Goal: Information Seeking & Learning: Compare options

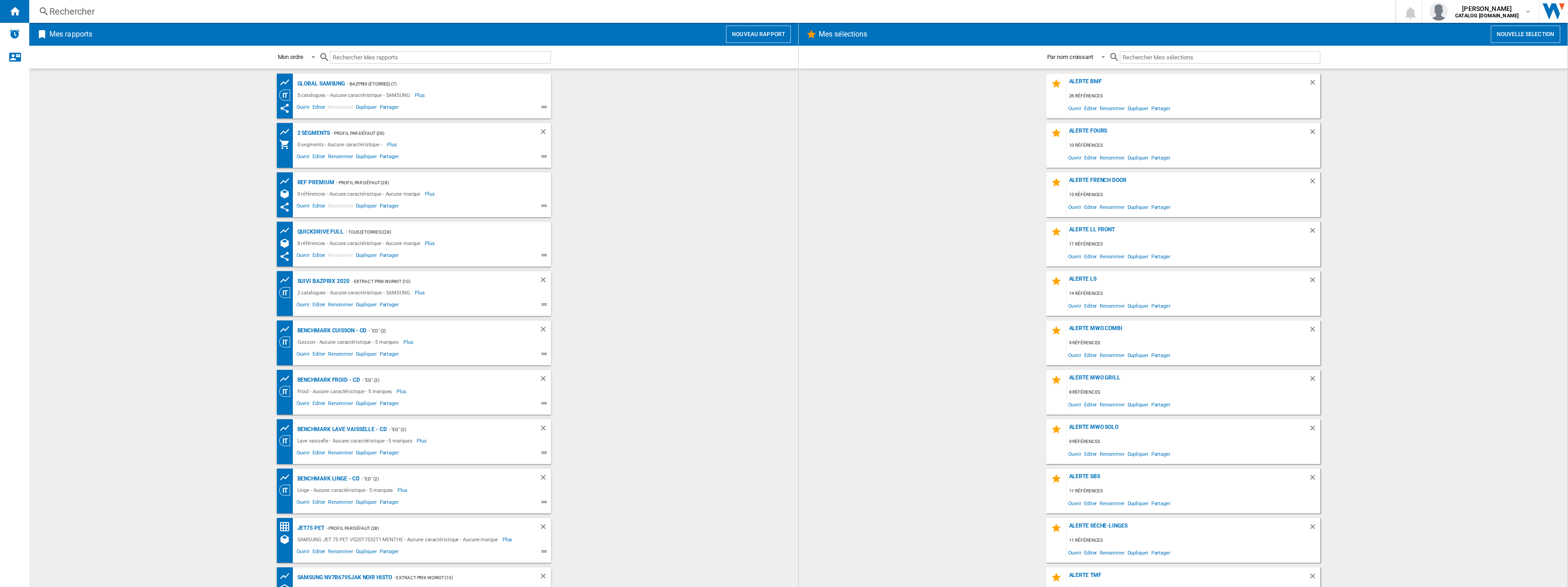
click at [82, 16] on div "Rechercher" at bounding box center [710, 11] width 1322 height 13
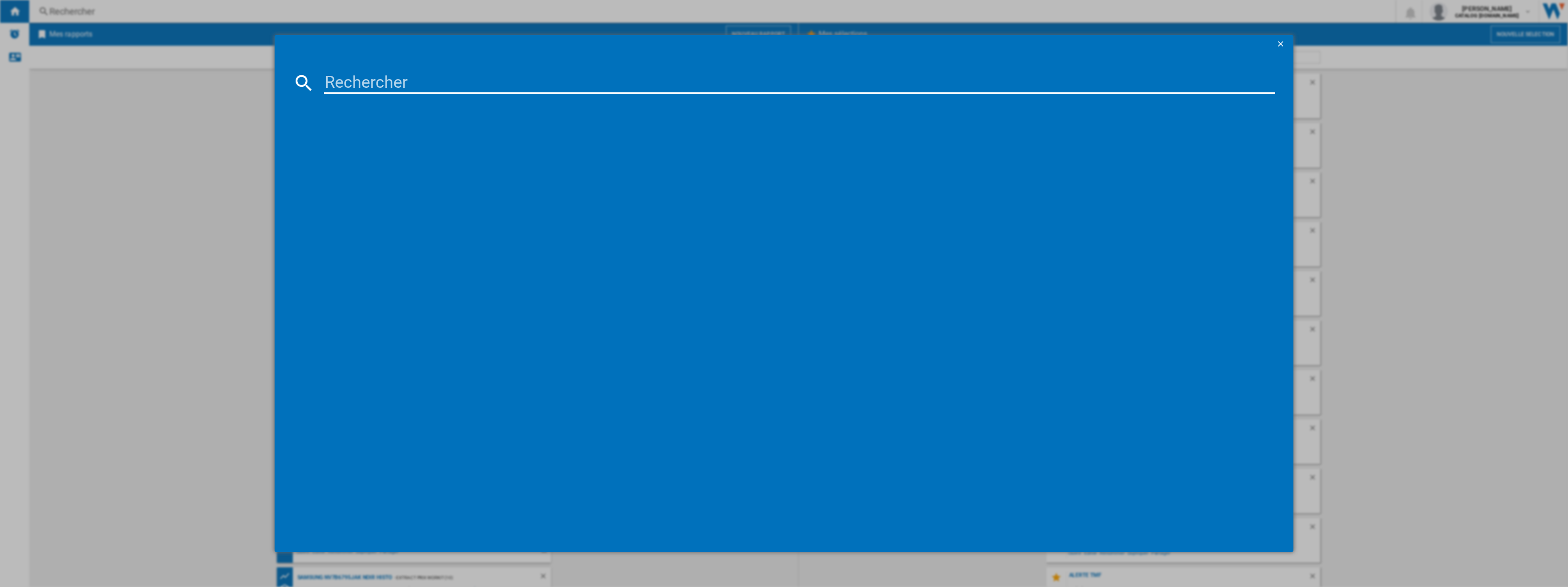
click at [443, 90] on input at bounding box center [799, 83] width 951 height 22
paste input "RL38C602DSA"
type input "RL38C602DSA"
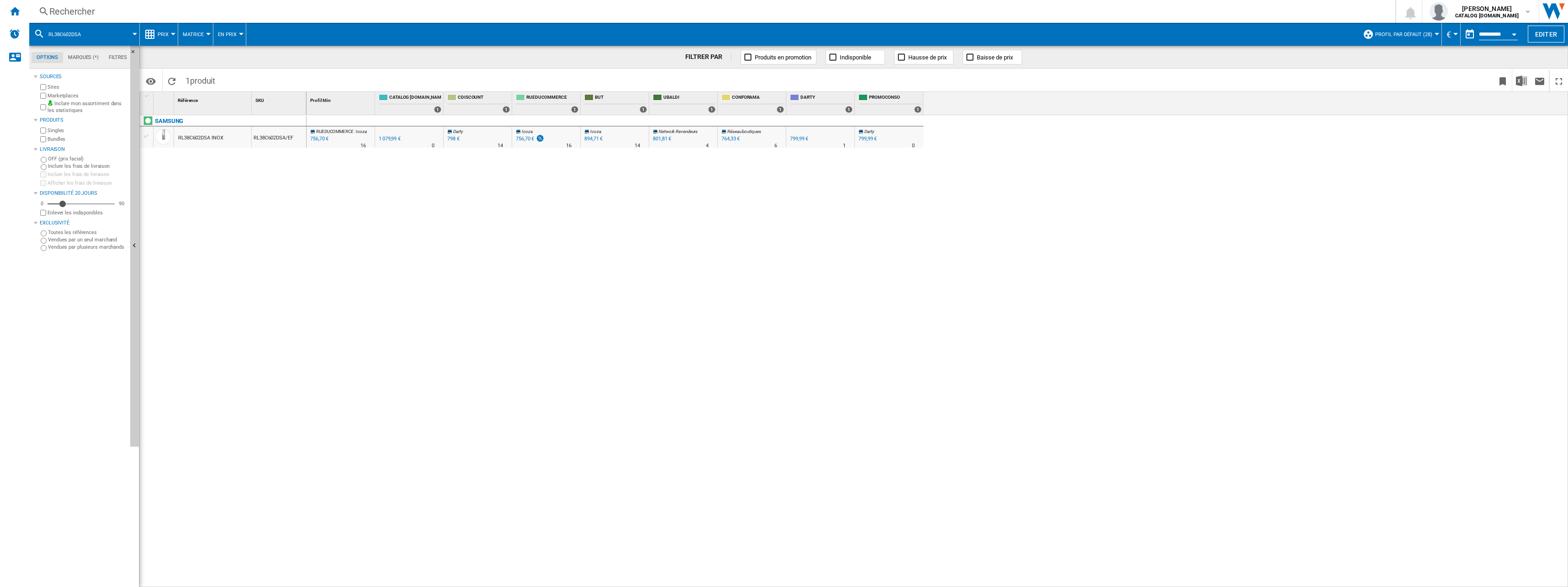
click at [168, 28] on button "Prix" at bounding box center [166, 35] width 16 height 23
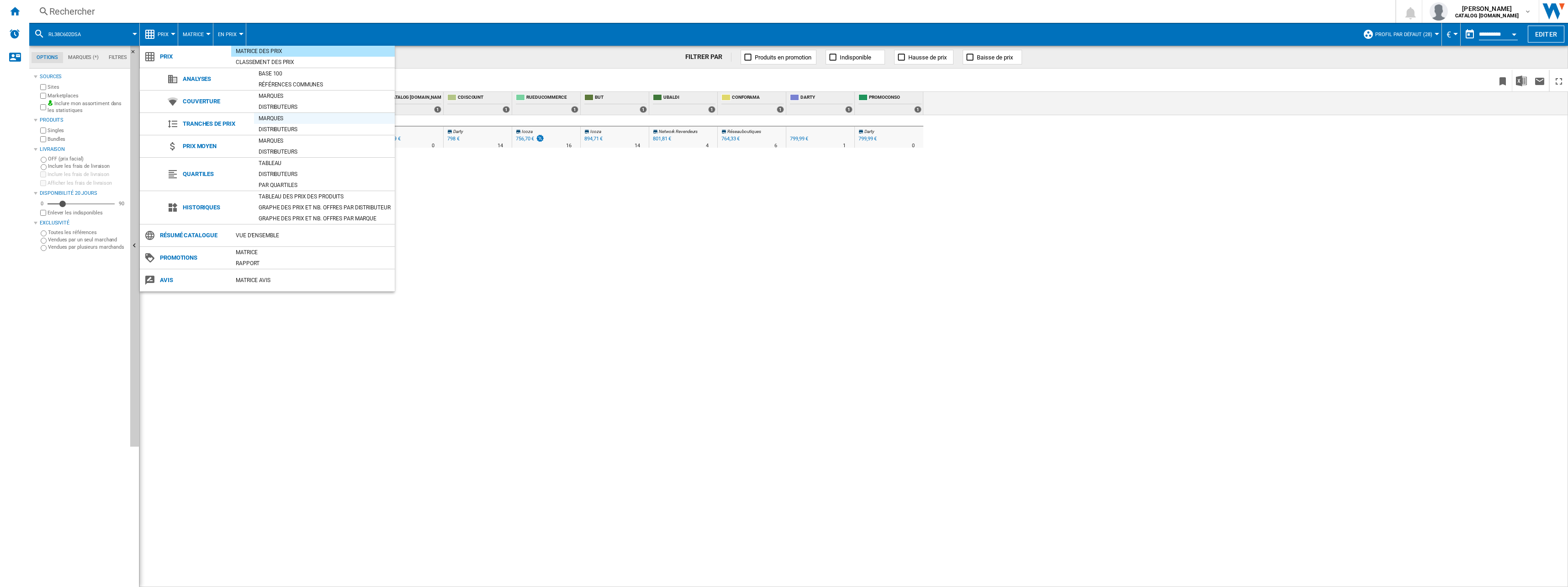
click at [271, 117] on div "Marques" at bounding box center [324, 118] width 141 height 9
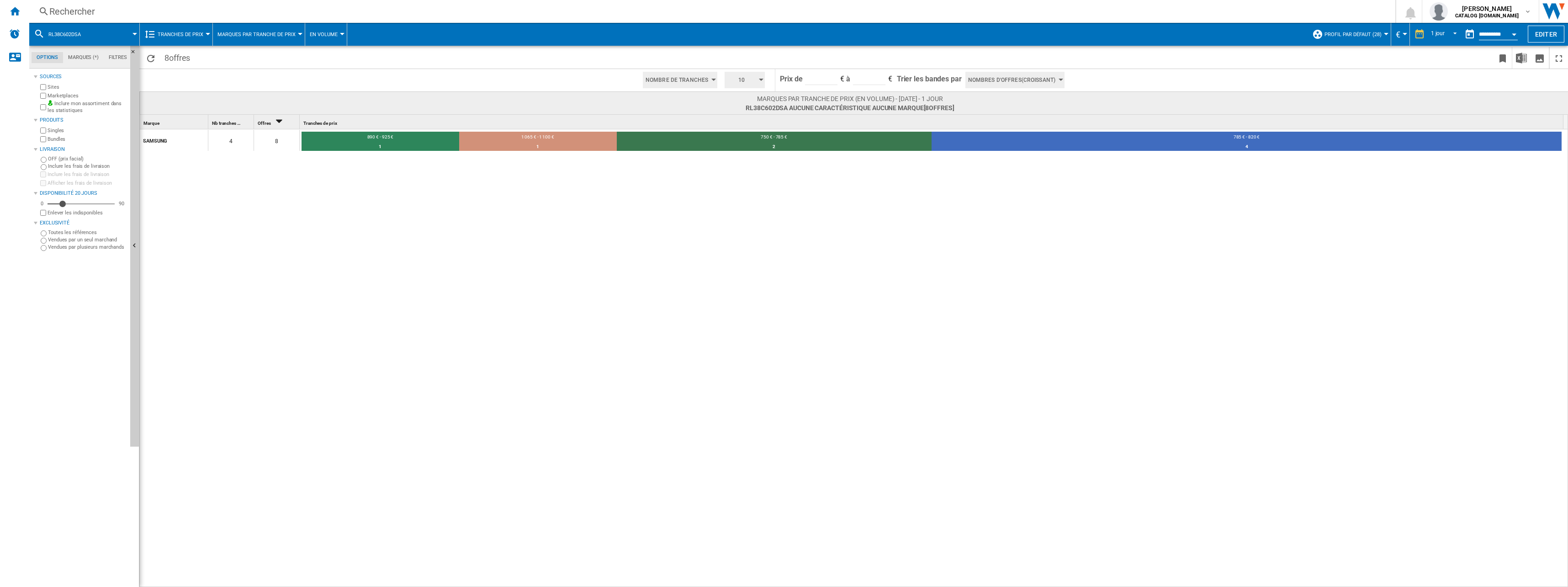
click at [194, 36] on span "Tranches de prix" at bounding box center [180, 35] width 46 height 6
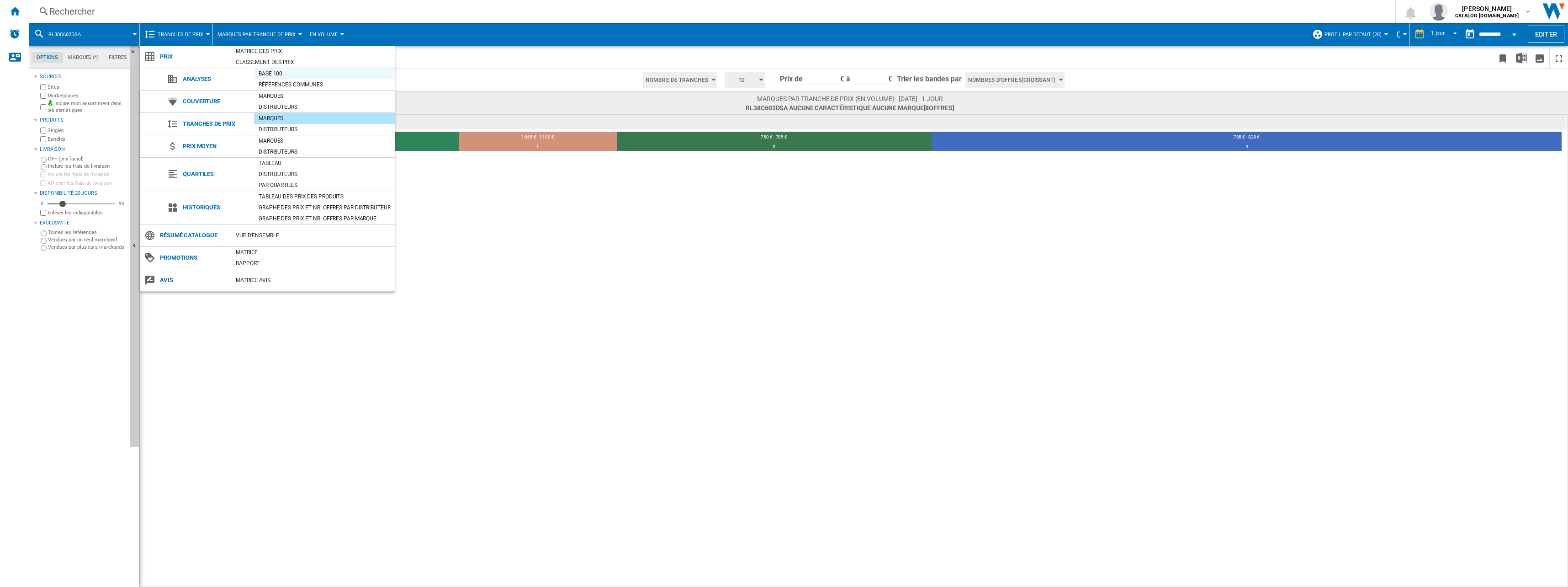
click at [276, 72] on div "Base 100" at bounding box center [324, 73] width 141 height 9
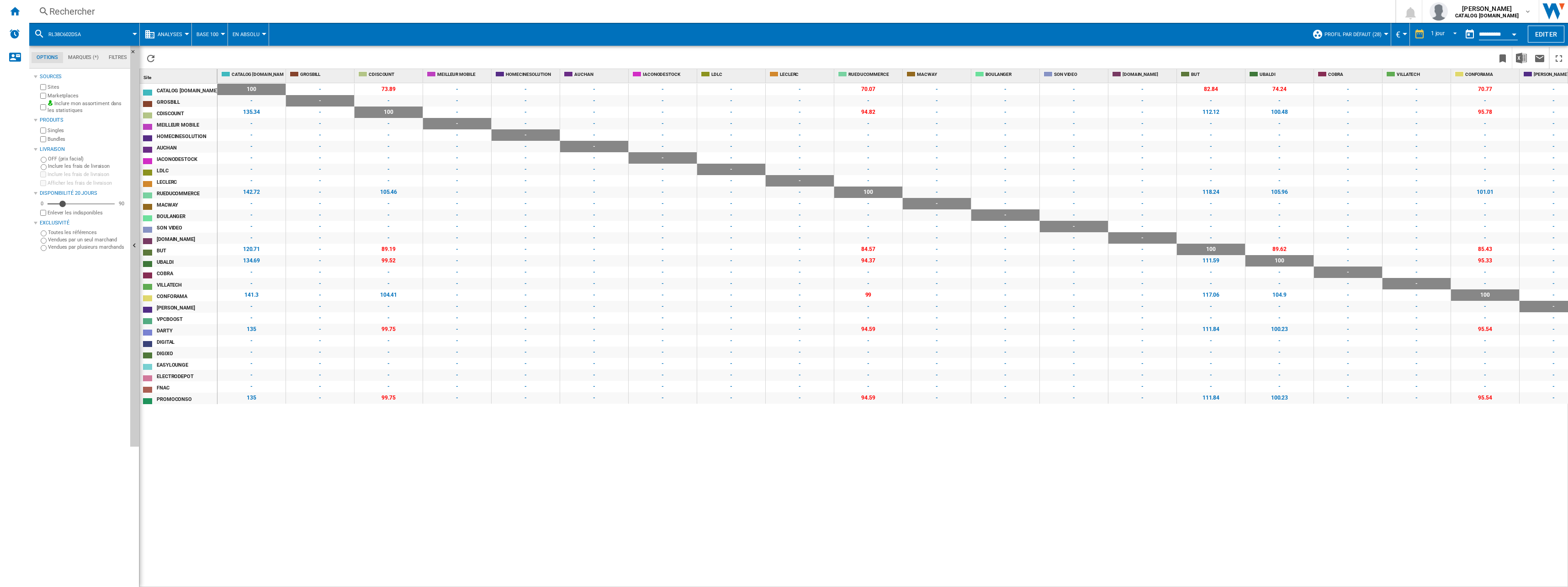
click at [179, 38] on button "Analyses" at bounding box center [172, 35] width 29 height 23
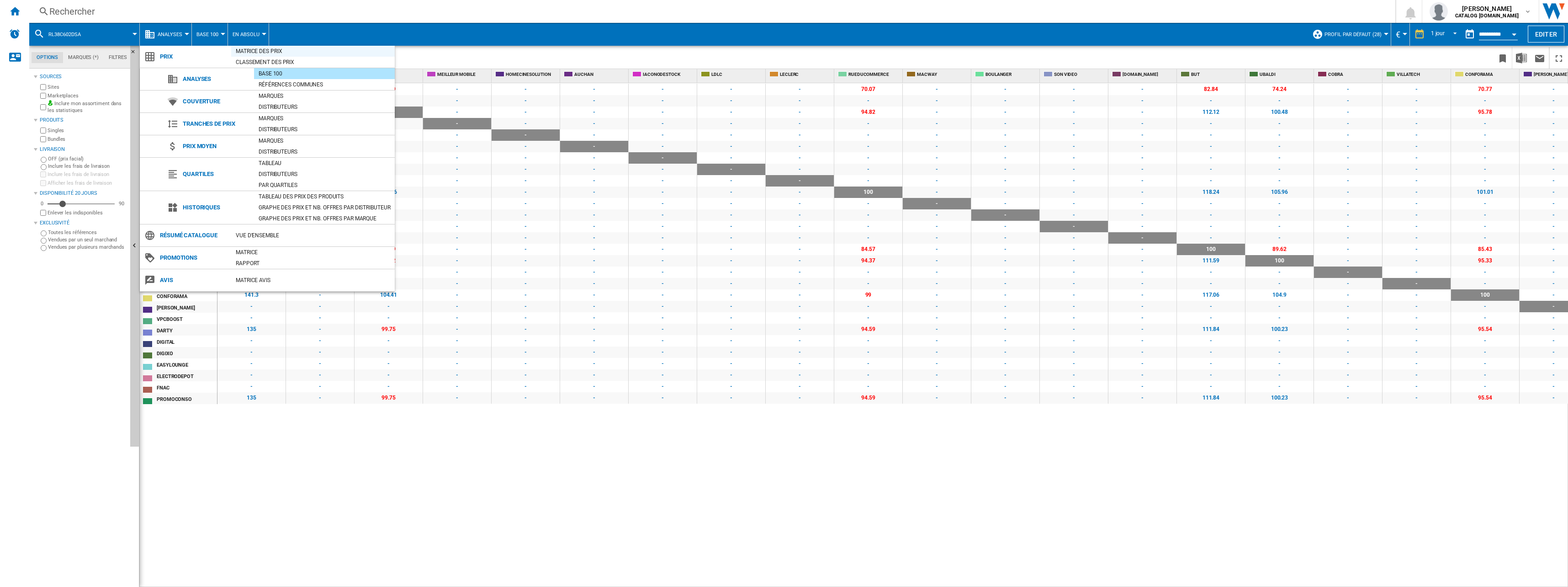
click at [278, 55] on div "Matrice des prix" at bounding box center [313, 51] width 164 height 9
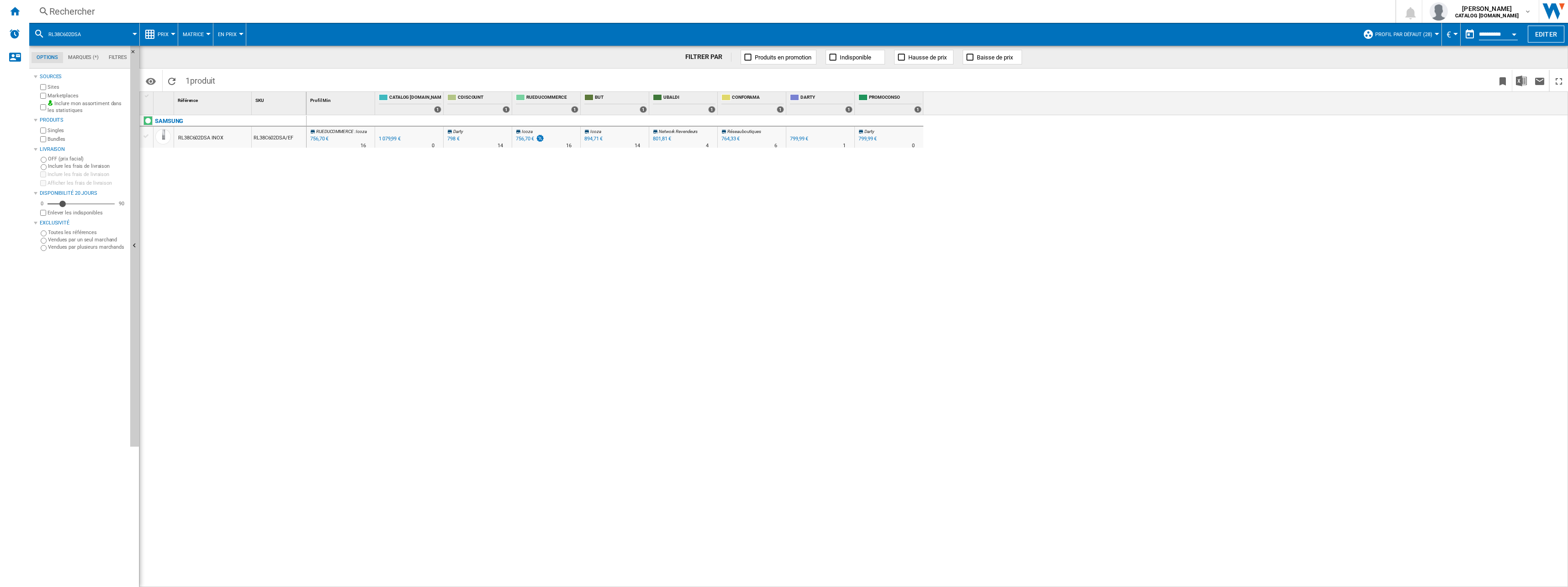
click at [162, 37] on span "Prix" at bounding box center [163, 35] width 11 height 6
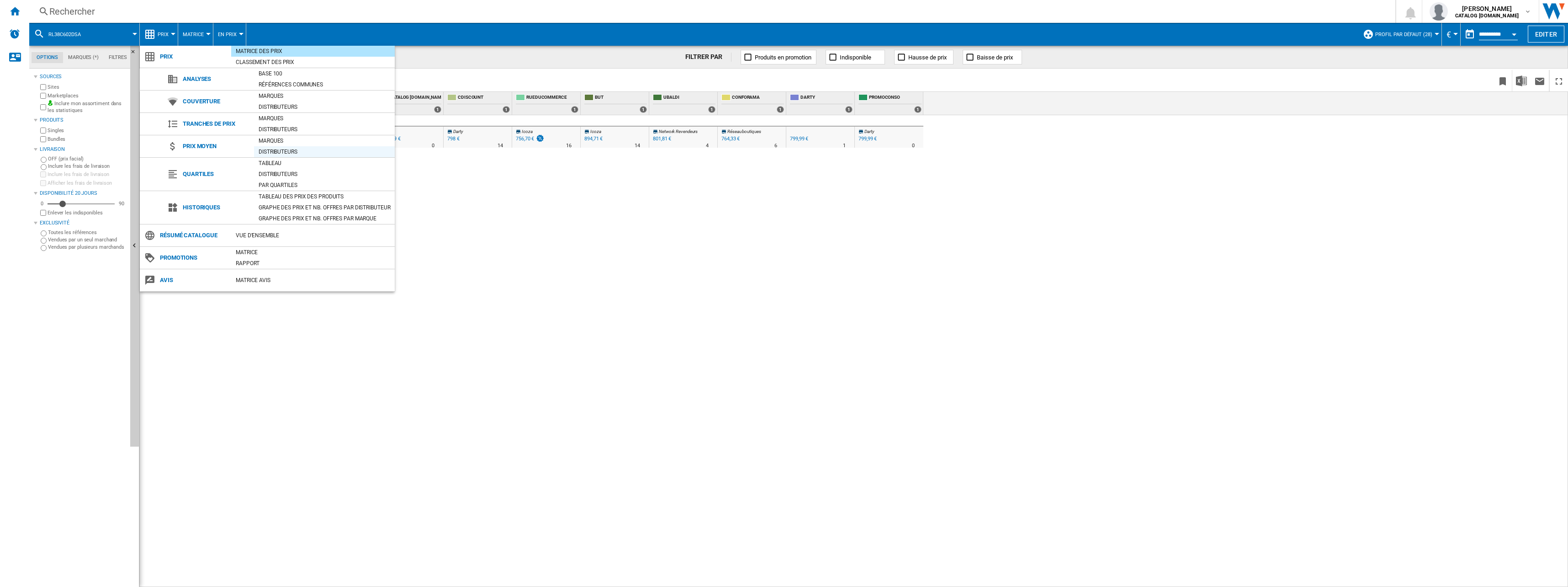
click at [285, 156] on div "Distributeurs" at bounding box center [324, 152] width 141 height 11
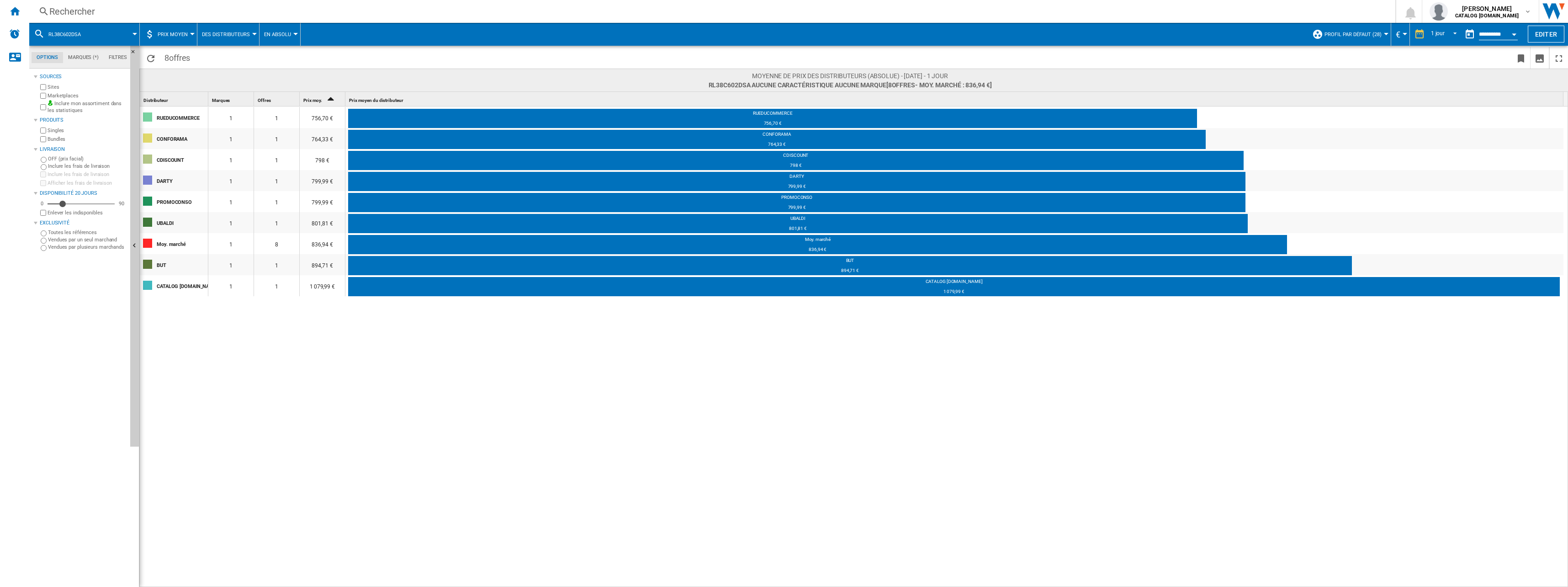
click at [181, 29] on button "Prix moyen" at bounding box center [175, 35] width 35 height 23
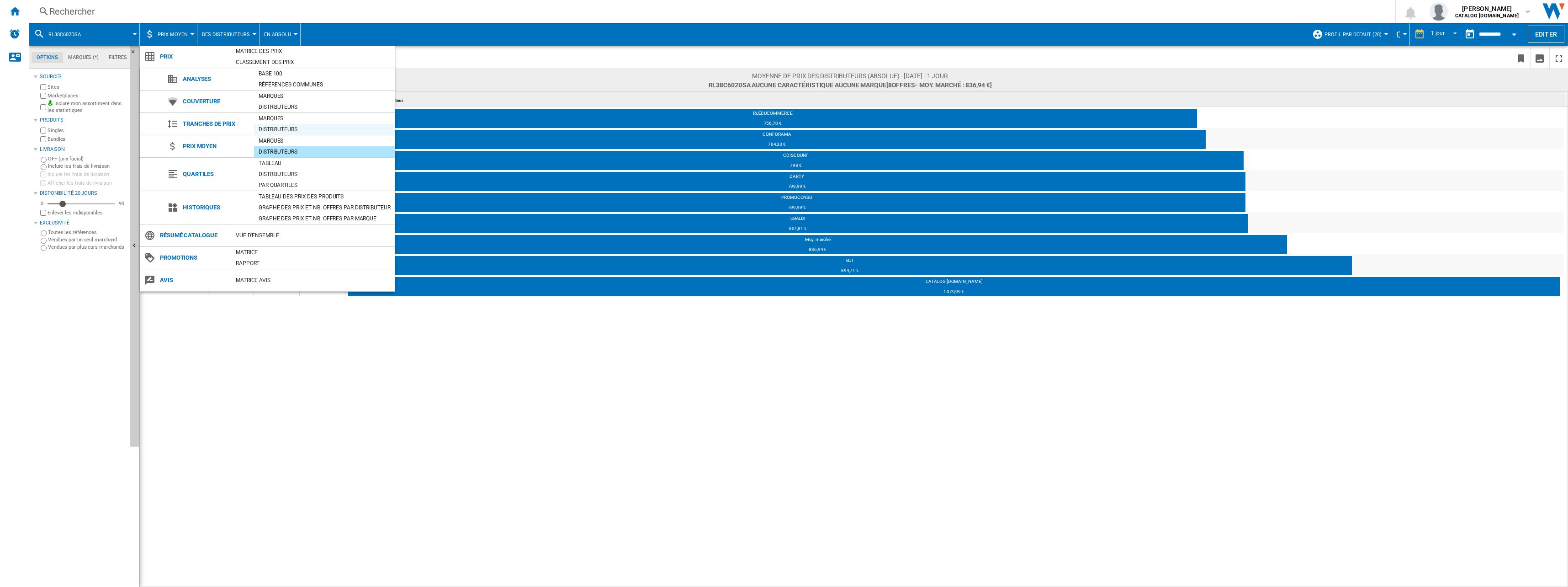
click at [276, 130] on div "Distributeurs" at bounding box center [324, 129] width 141 height 9
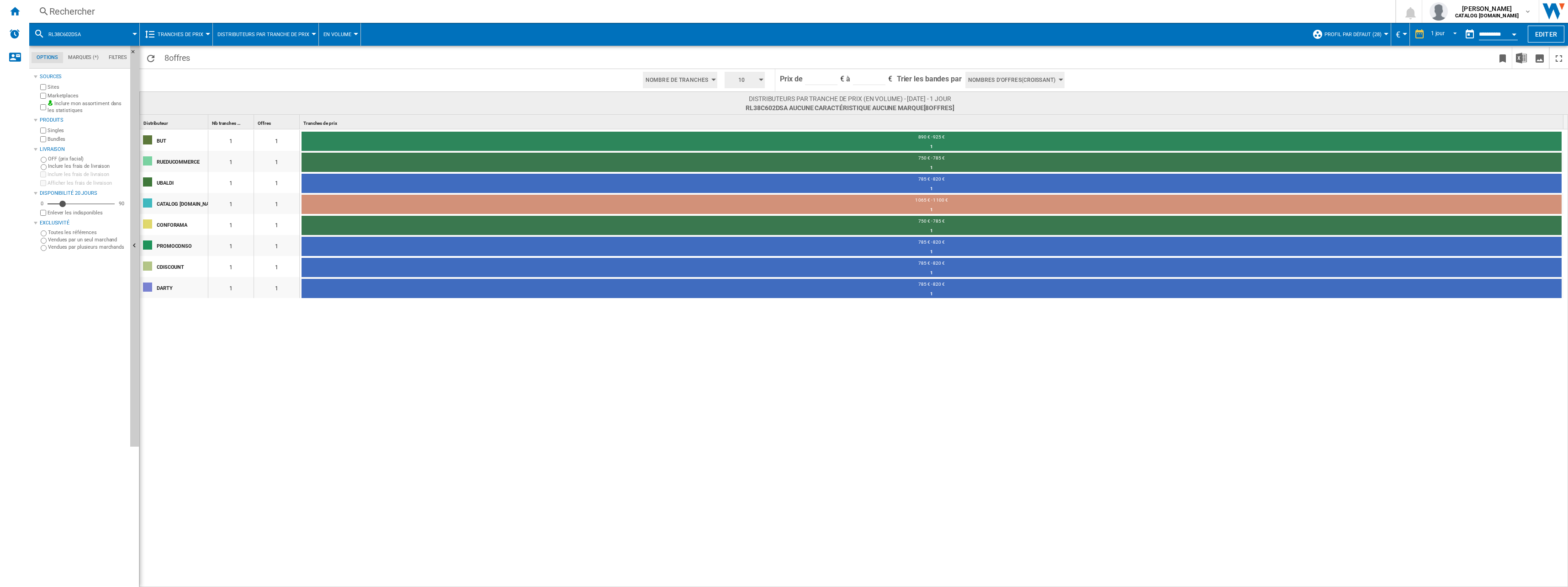
click at [173, 38] on button "Tranches de prix" at bounding box center [183, 35] width 51 height 23
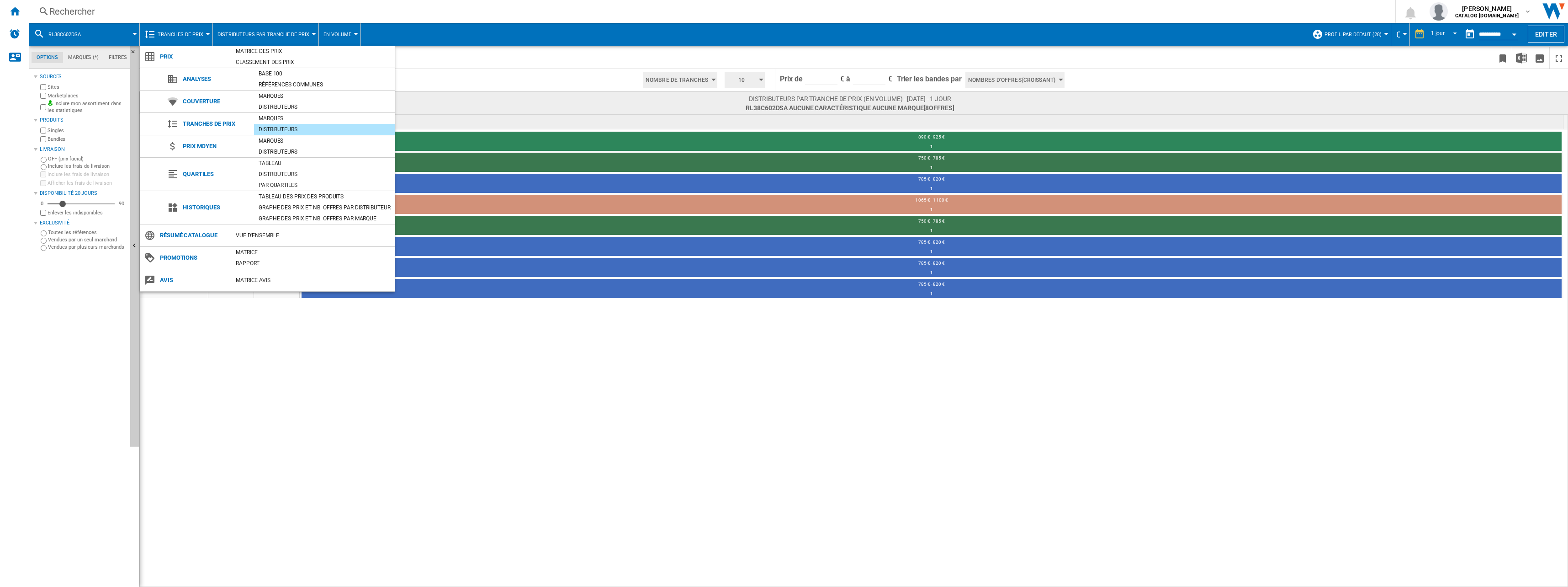
click at [276, 113] on div "Couverture Marques Distributeurs" at bounding box center [267, 102] width 255 height 23
click at [276, 116] on div "Marques" at bounding box center [324, 118] width 141 height 9
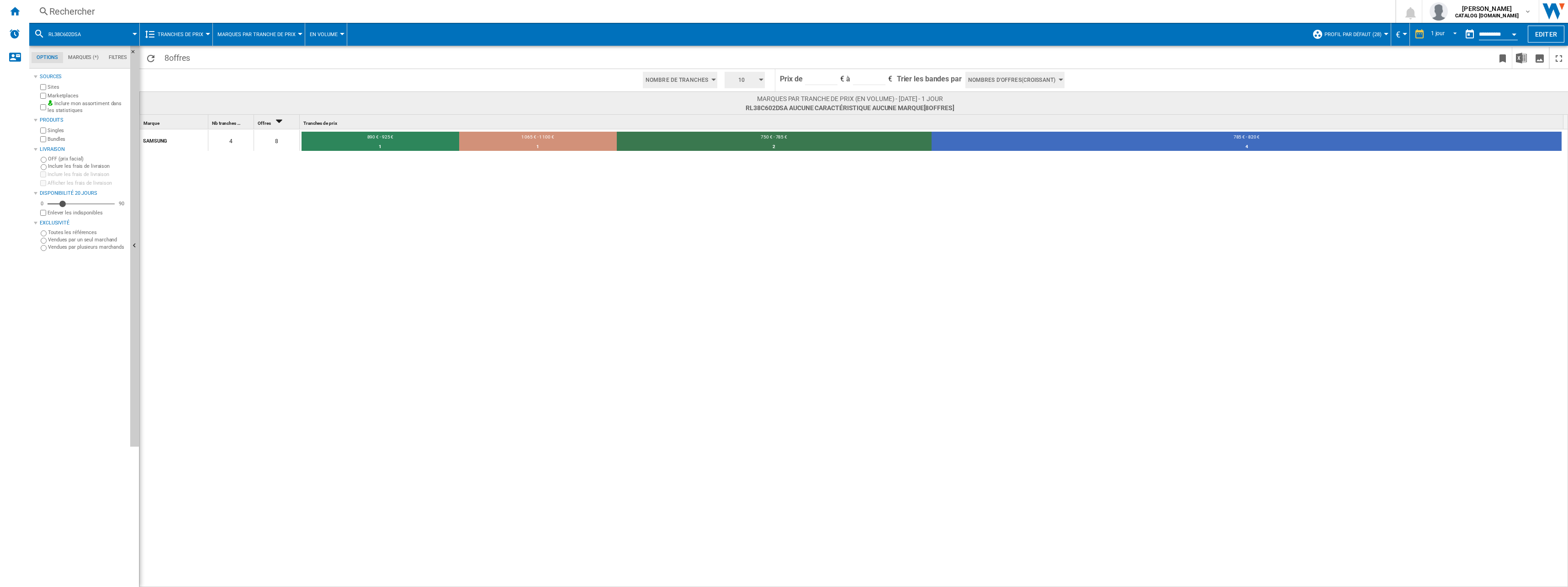
click at [184, 30] on button "Tranches de prix" at bounding box center [183, 35] width 51 height 23
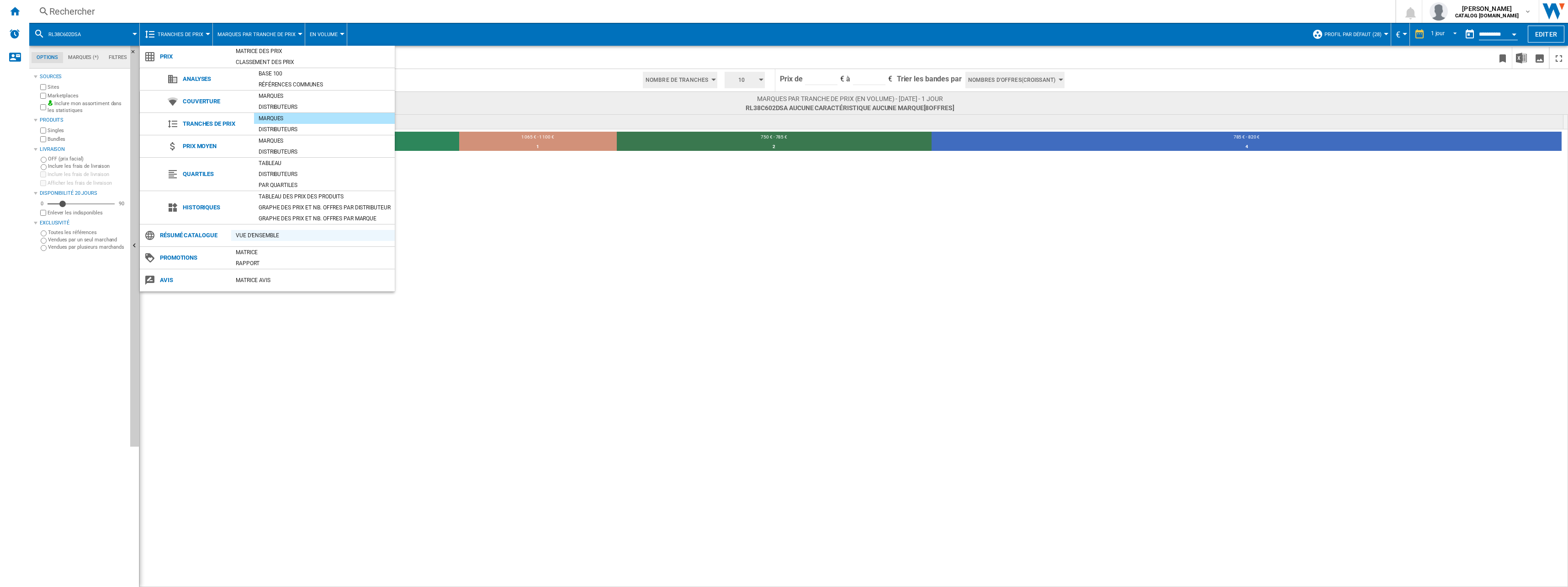
click at [268, 231] on div "Vue d'ensemble" at bounding box center [313, 235] width 164 height 9
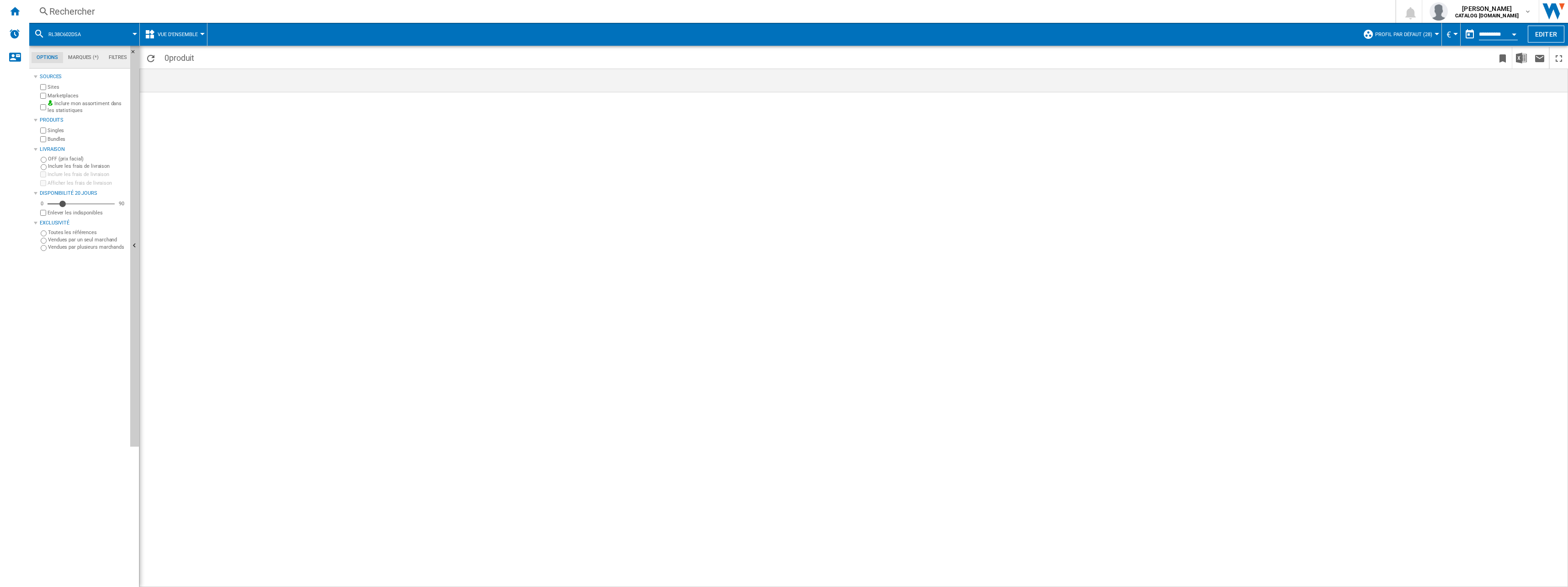
click at [168, 33] on span "Vue d'ensemble" at bounding box center [178, 35] width 40 height 6
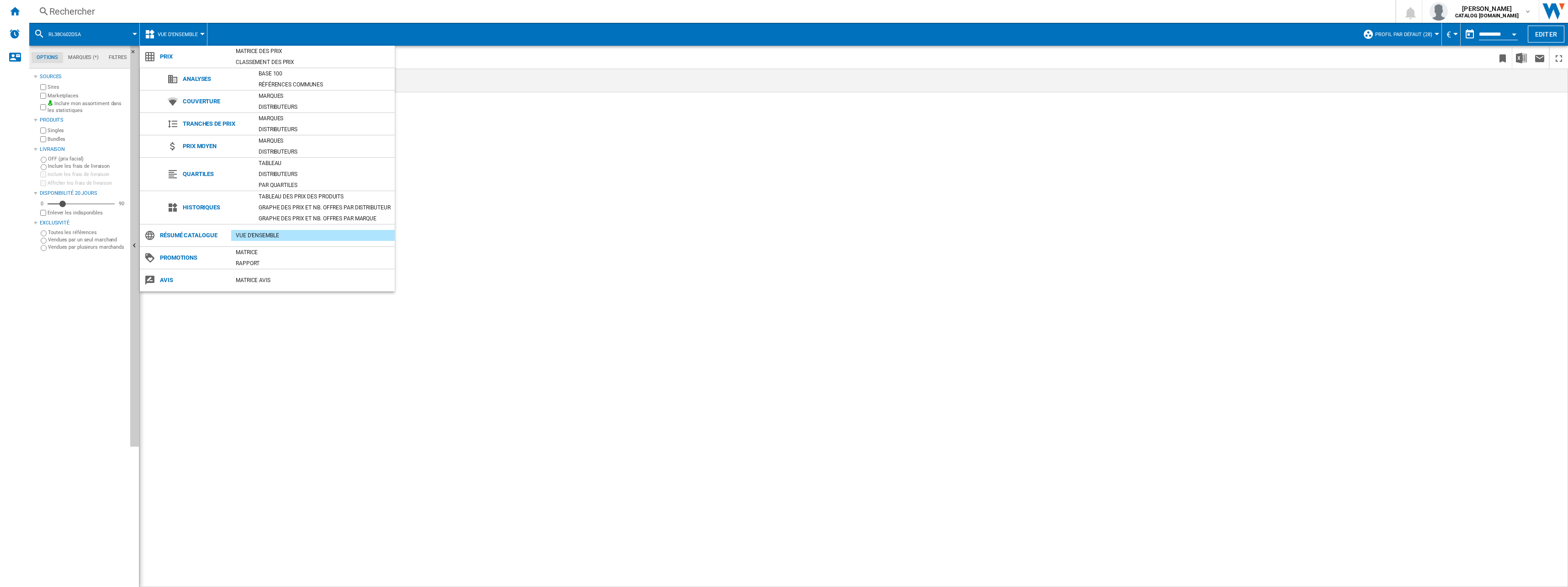
click at [168, 33] on md-backdrop at bounding box center [784, 294] width 1568 height 587
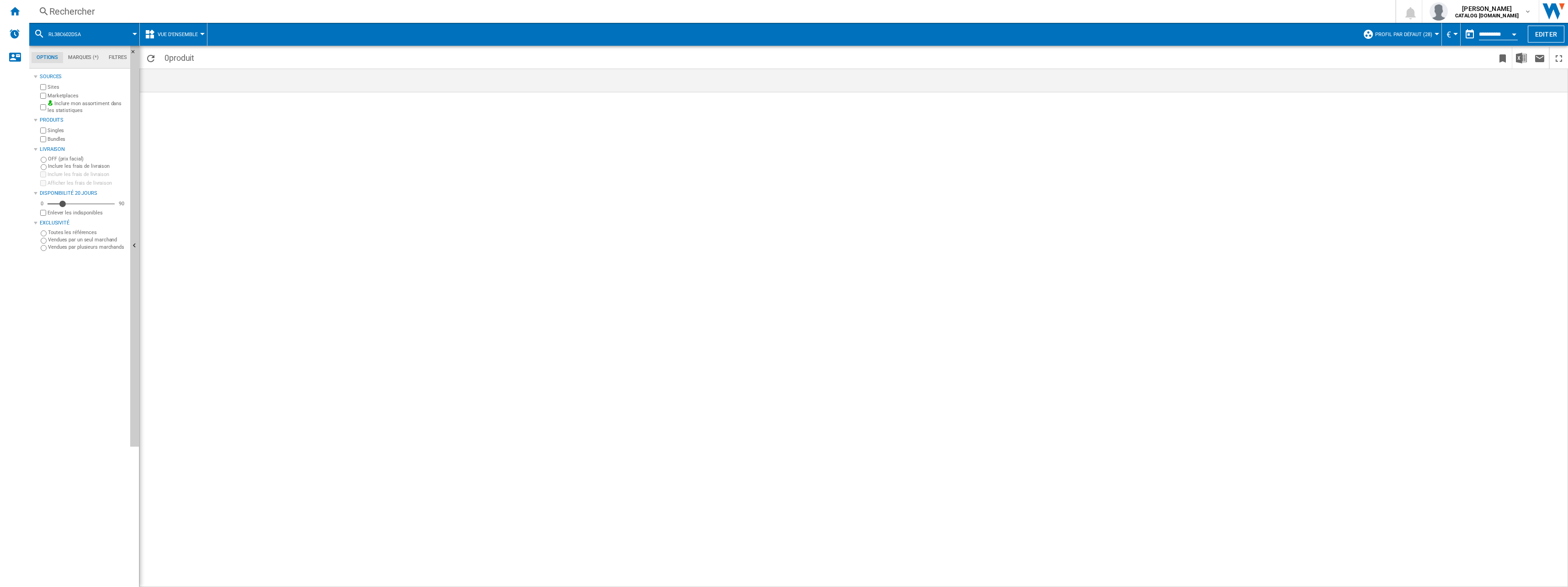
click at [168, 33] on span "Vue d'ensemble" at bounding box center [178, 35] width 40 height 6
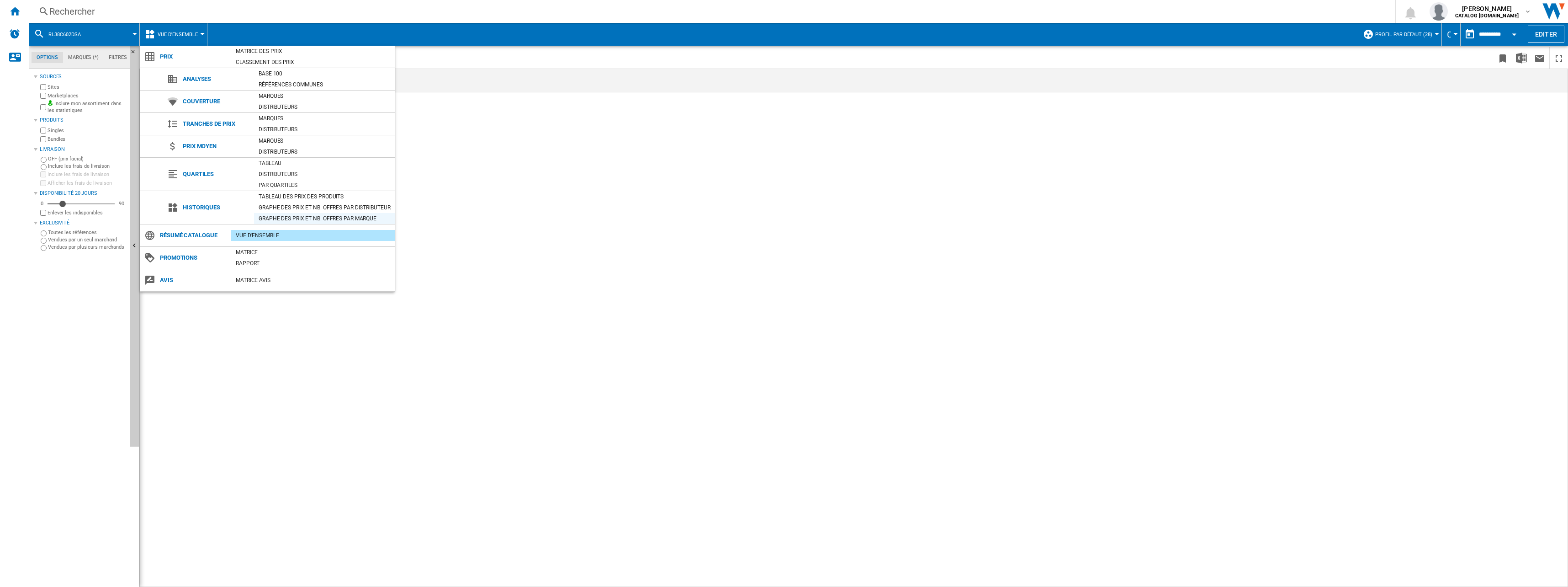
click at [285, 217] on div "Graphe des prix et nb. offres par marque" at bounding box center [324, 218] width 141 height 9
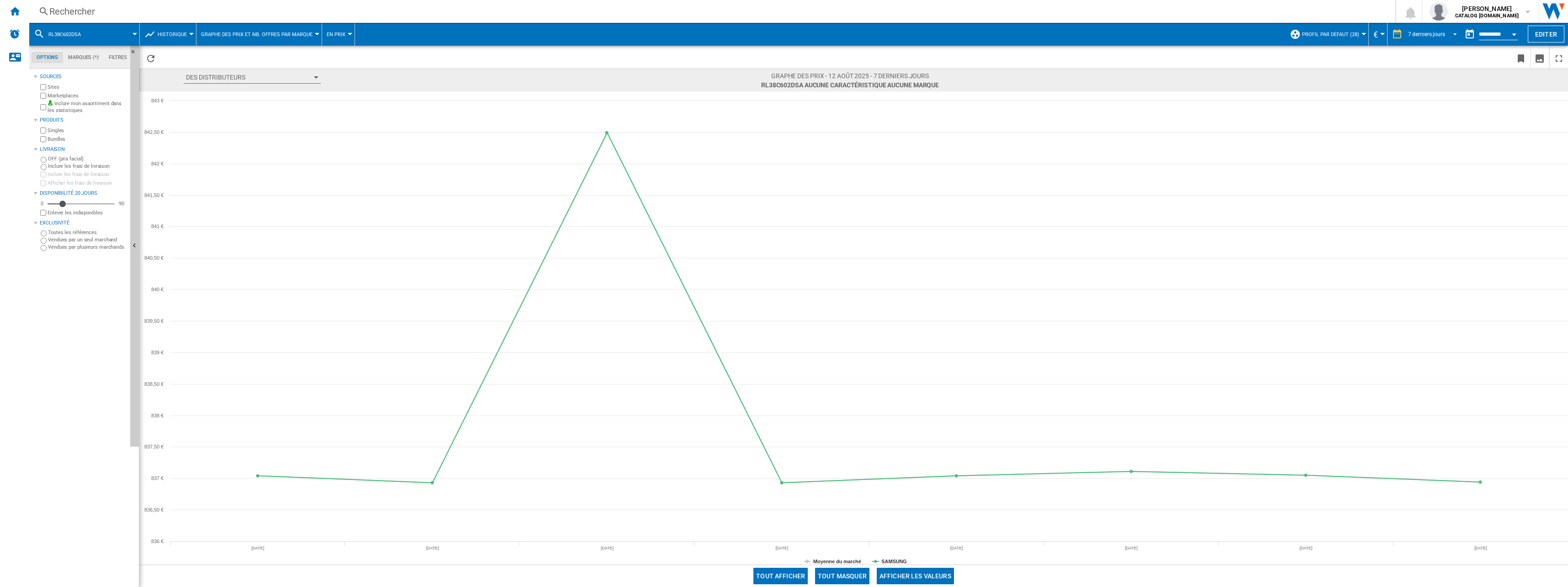
click at [1444, 33] on md-select-value "7 derniers jours" at bounding box center [1434, 34] width 54 height 14
click at [1435, 53] on md-option "14 derniers jours" at bounding box center [1433, 48] width 69 height 14
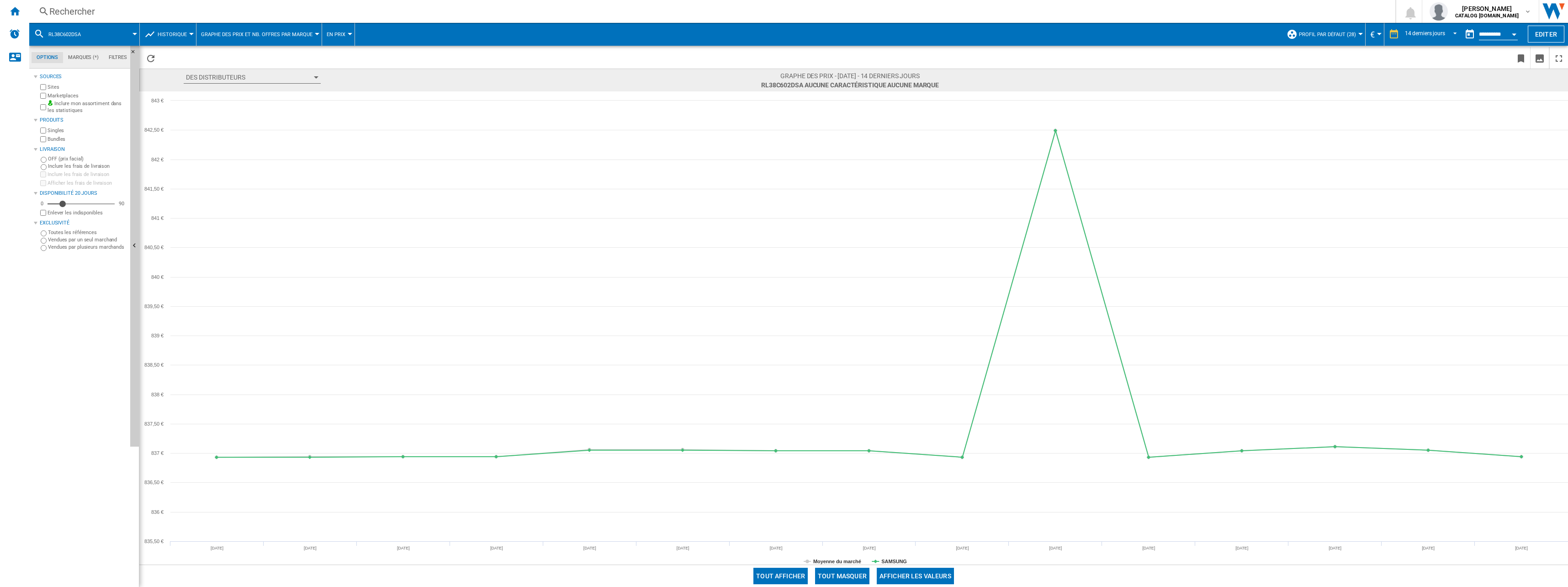
click at [231, 37] on span "Graphe des prix et nb. offres par marque" at bounding box center [256, 35] width 111 height 6
click at [259, 80] on span "Graphe des prix et nb. offres par distributeur" at bounding box center [271, 79] width 137 height 9
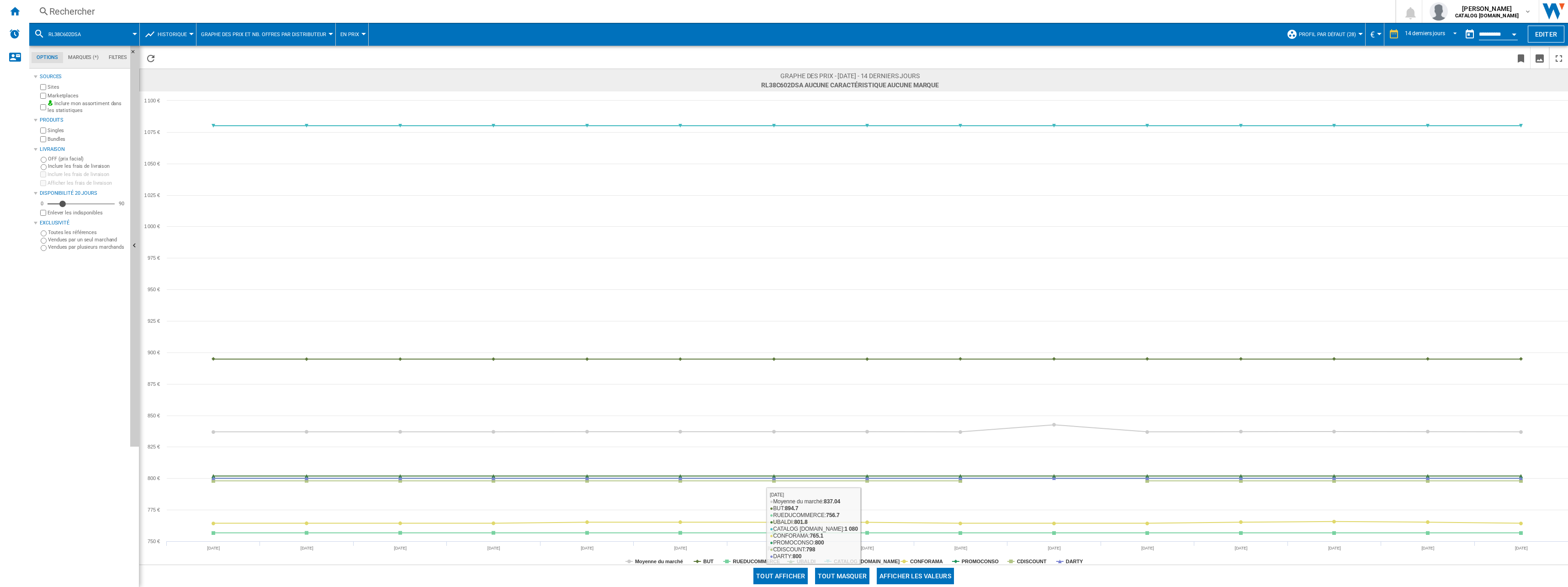
click at [849, 573] on button "Tout masquer" at bounding box center [842, 575] width 54 height 16
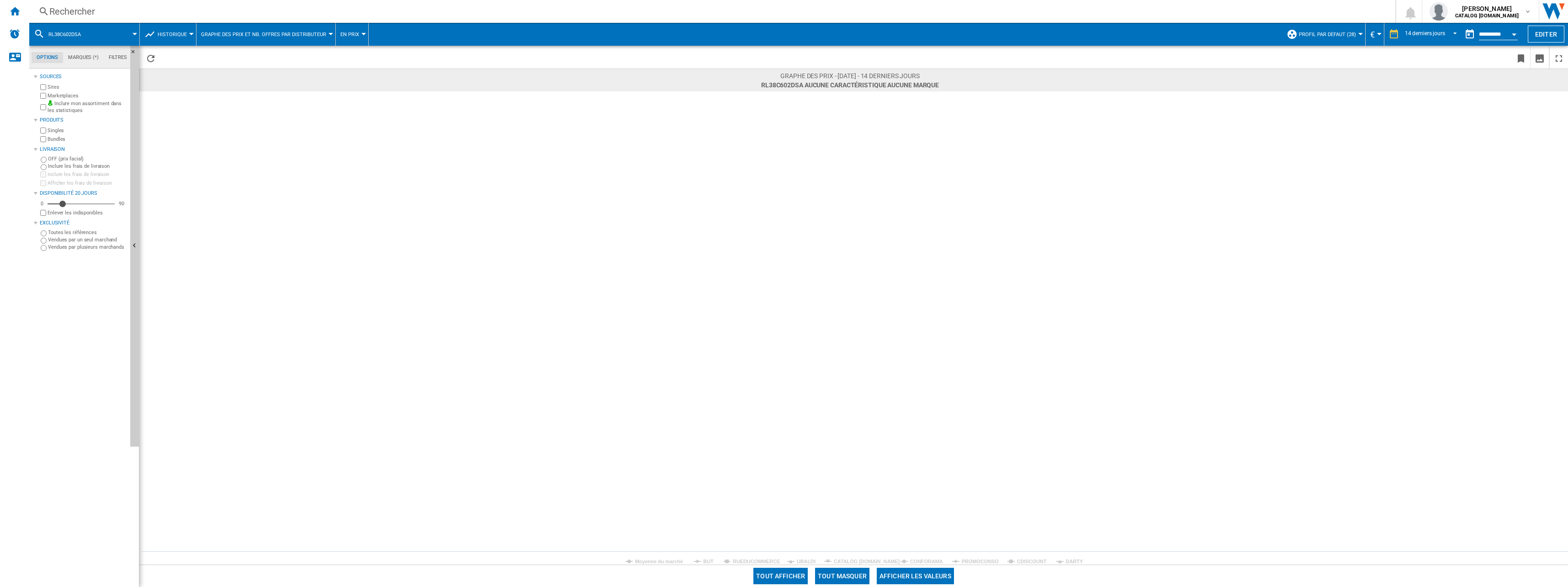
click at [702, 562] on rect at bounding box center [853, 328] width 1429 height 473
click at [704, 561] on tspan "BUT" at bounding box center [708, 561] width 10 height 5
click at [265, 29] on button "Graphe des prix et nb. offres par distributeur" at bounding box center [265, 35] width 130 height 23
click at [274, 58] on span "Tableau des prix des produits" at bounding box center [248, 57] width 91 height 9
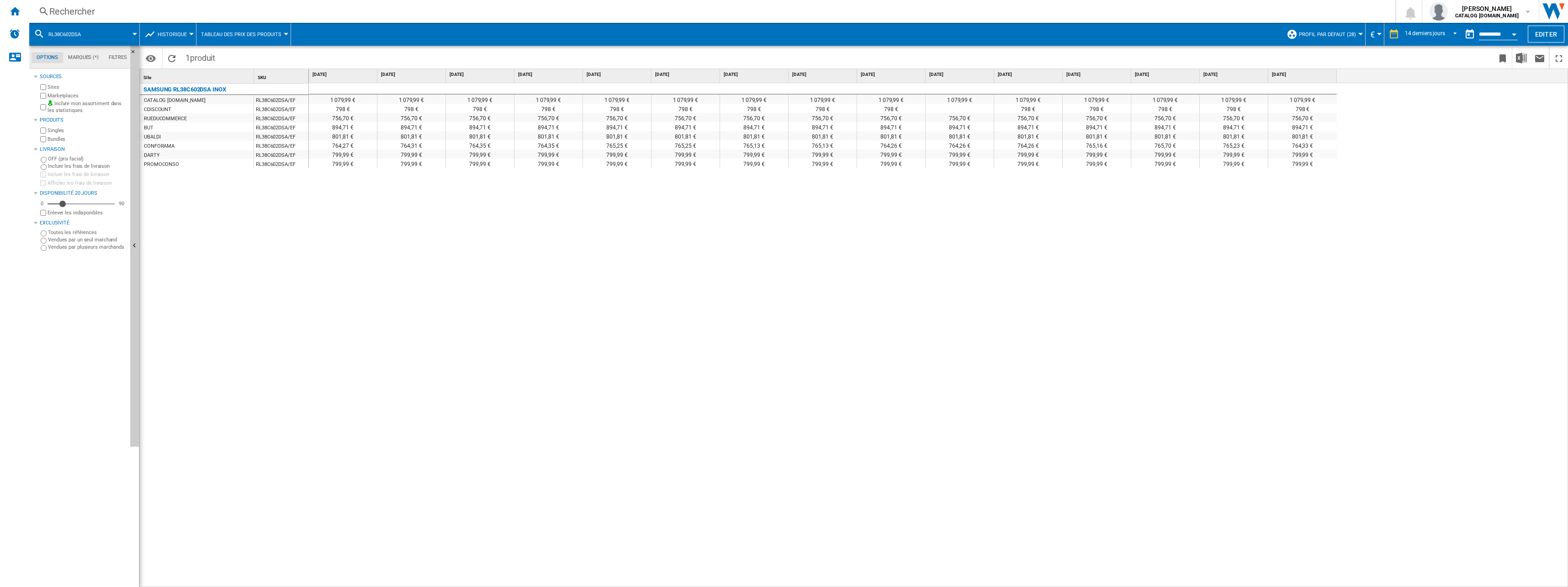
click at [244, 27] on button "Tableau des prix des produits" at bounding box center [243, 35] width 85 height 23
click at [273, 76] on span "Graphe des prix et nb. offres par distributeur" at bounding box center [271, 79] width 137 height 9
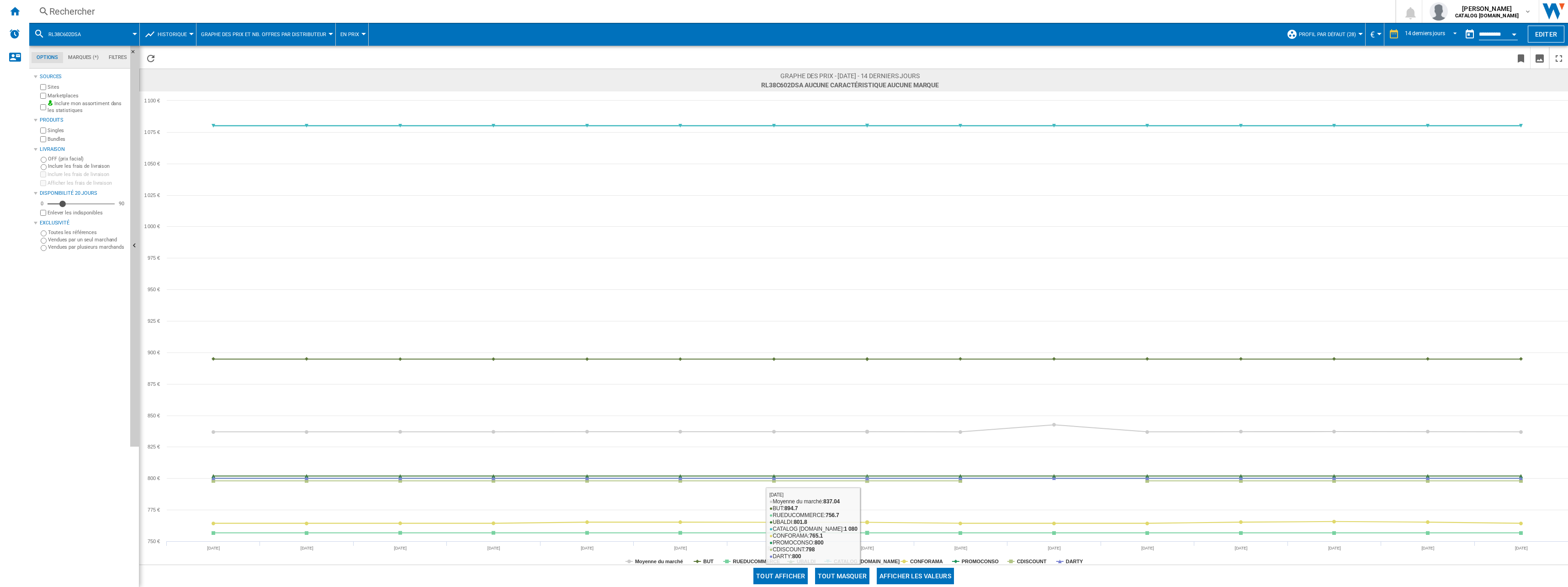
click at [838, 576] on button "Tout masquer" at bounding box center [842, 575] width 54 height 16
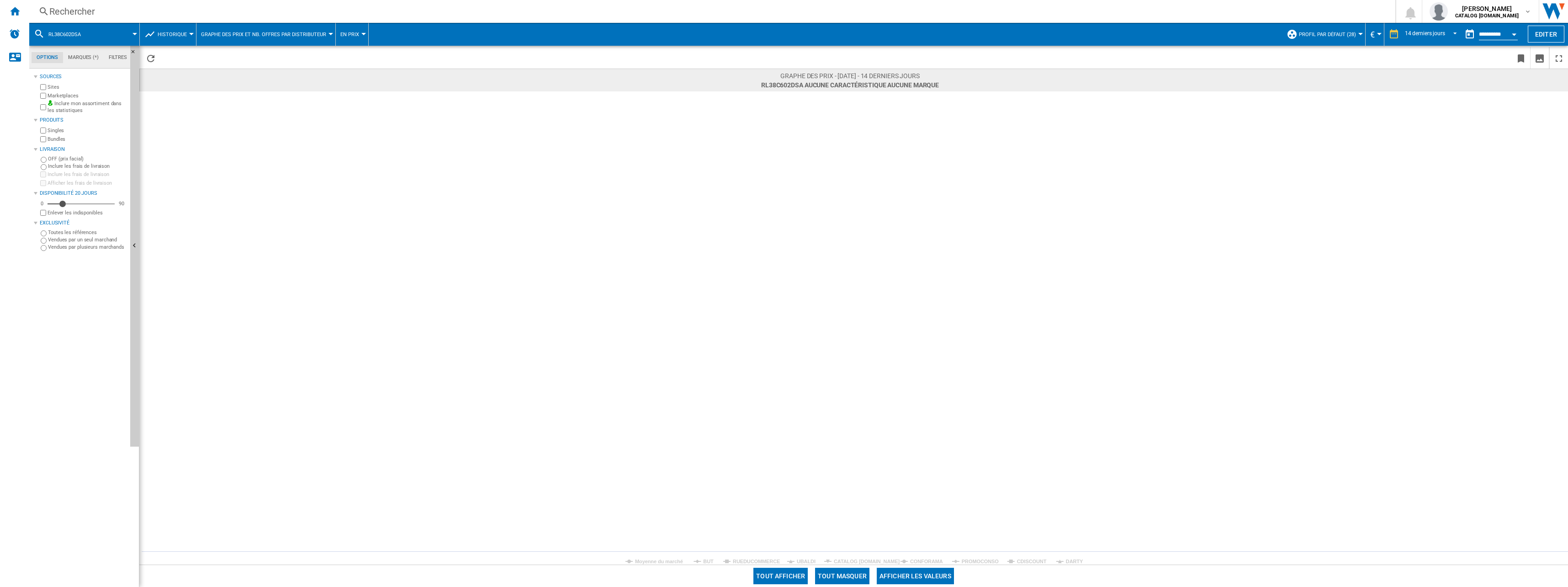
click at [697, 558] on rect at bounding box center [853, 328] width 1429 height 473
click at [701, 558] on rect at bounding box center [853, 328] width 1429 height 473
click at [711, 560] on tspan "BUT" at bounding box center [708, 561] width 10 height 5
click at [69, 5] on div "Rechercher" at bounding box center [710, 11] width 1322 height 13
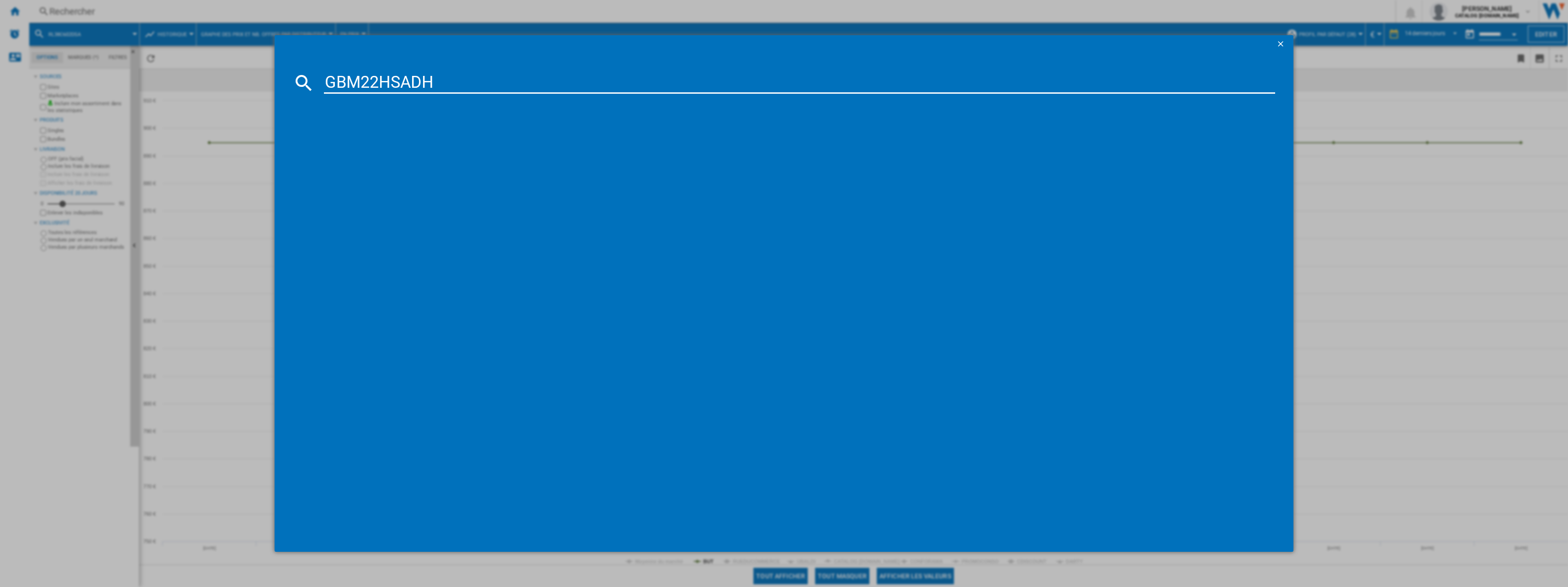
type input "GBM22HSADH"
click at [382, 135] on div "LG GBM22HSADH BLANC" at bounding box center [789, 142] width 968 height 15
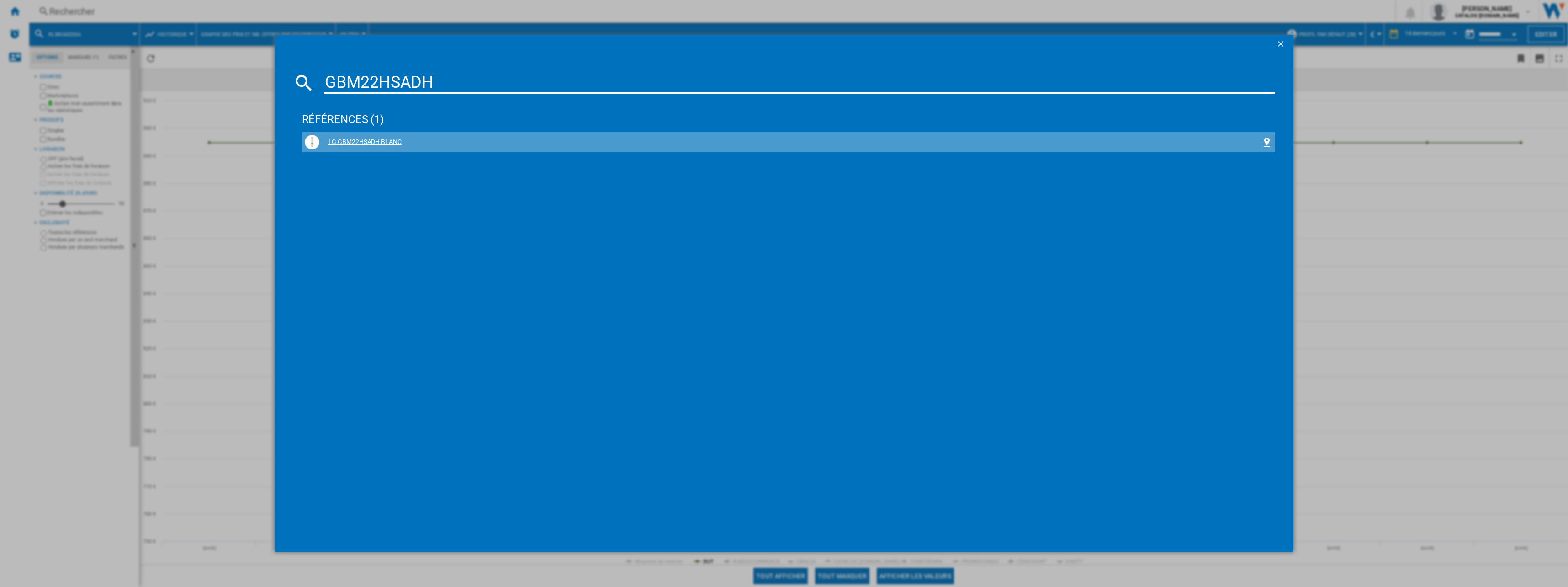
click at [374, 147] on div "LG GBM22HSADH BLANC" at bounding box center [789, 142] width 968 height 15
click at [368, 144] on div "LG GBM22HSADH BLANC" at bounding box center [791, 142] width 942 height 9
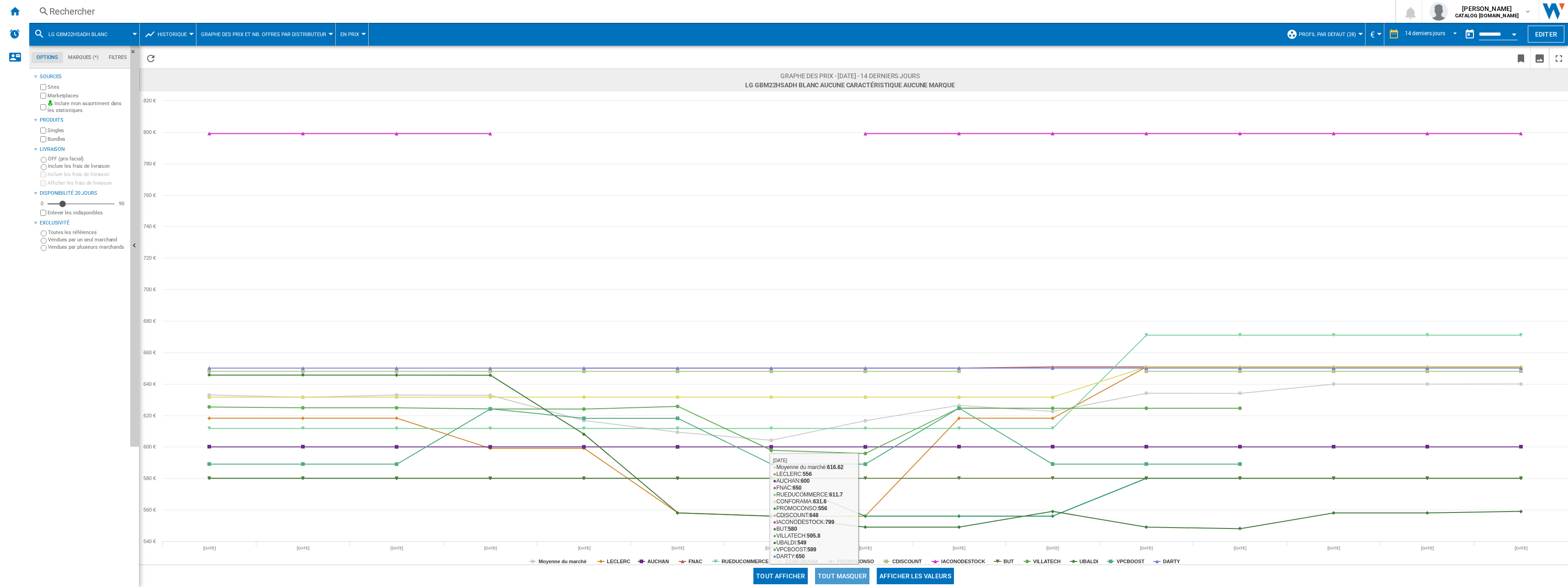
click at [843, 578] on button "Tout masquer" at bounding box center [842, 575] width 54 height 16
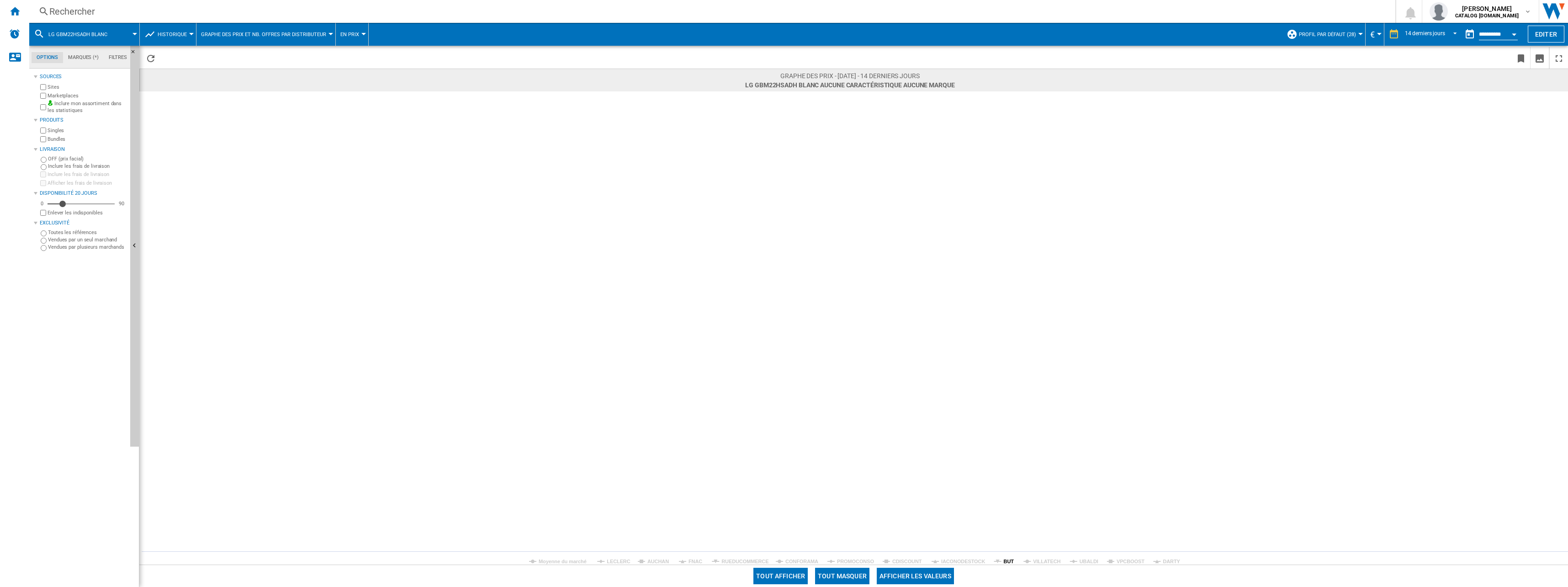
click at [1007, 562] on tspan "BUT" at bounding box center [1009, 561] width 10 height 5
click at [173, 3] on div "Rechercher Rechercher 0 sofiane mahraoui CATALOG SAMSUNG.FR CATALOG SAMSUNG.FR …" at bounding box center [799, 12] width 1539 height 23
click at [84, 5] on div "Rechercher" at bounding box center [710, 11] width 1322 height 13
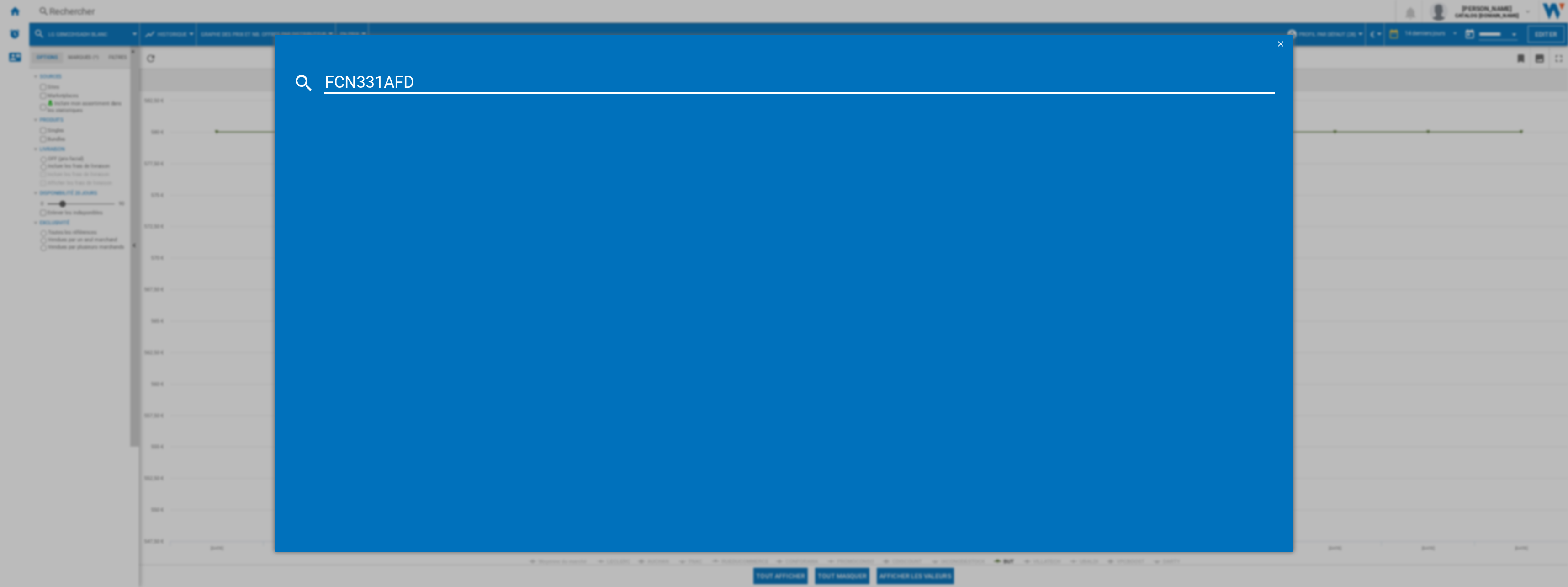
type input "FCN331AFD"
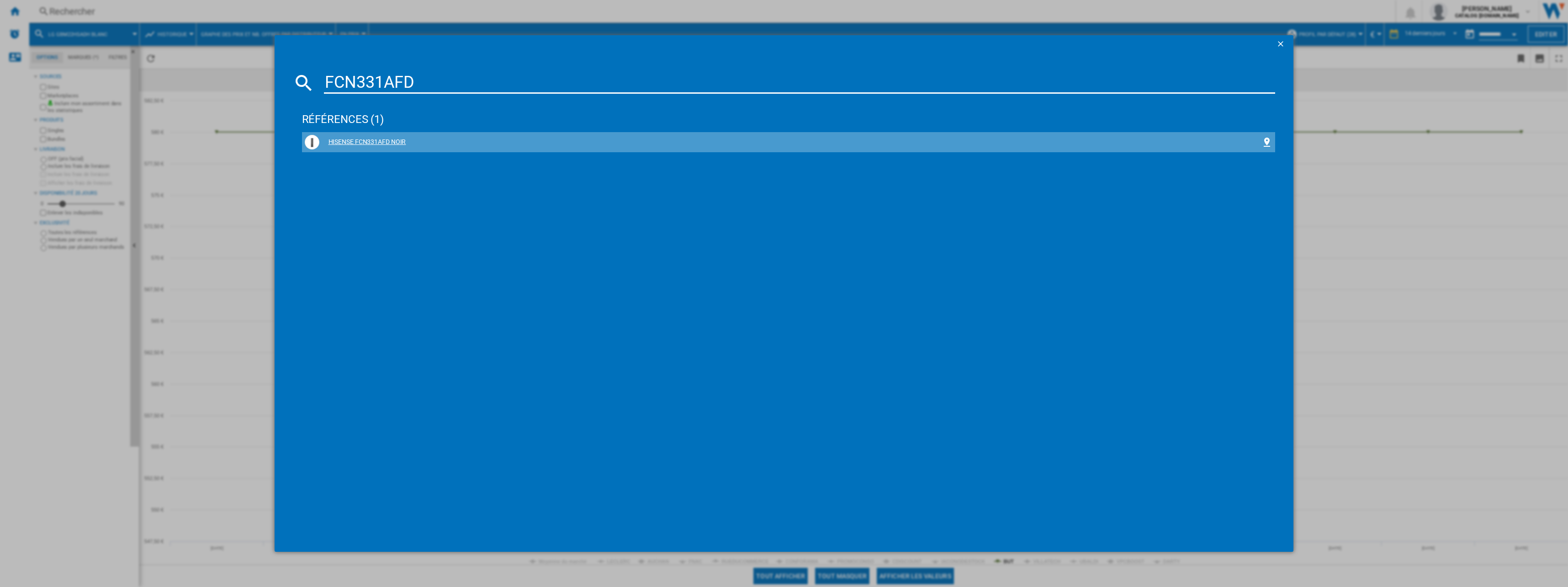
click at [371, 142] on div "HISENSE FCN331AFD NOIR" at bounding box center [791, 142] width 942 height 9
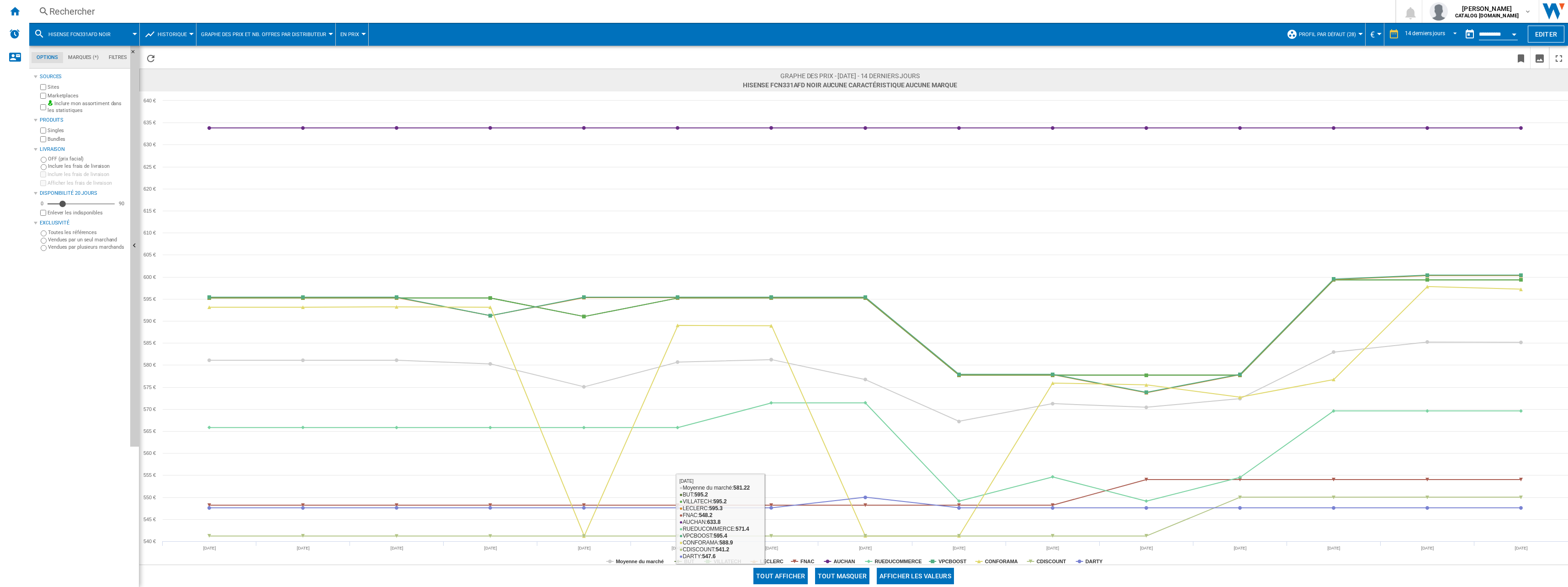
click at [836, 580] on button "Tout masquer" at bounding box center [842, 575] width 54 height 16
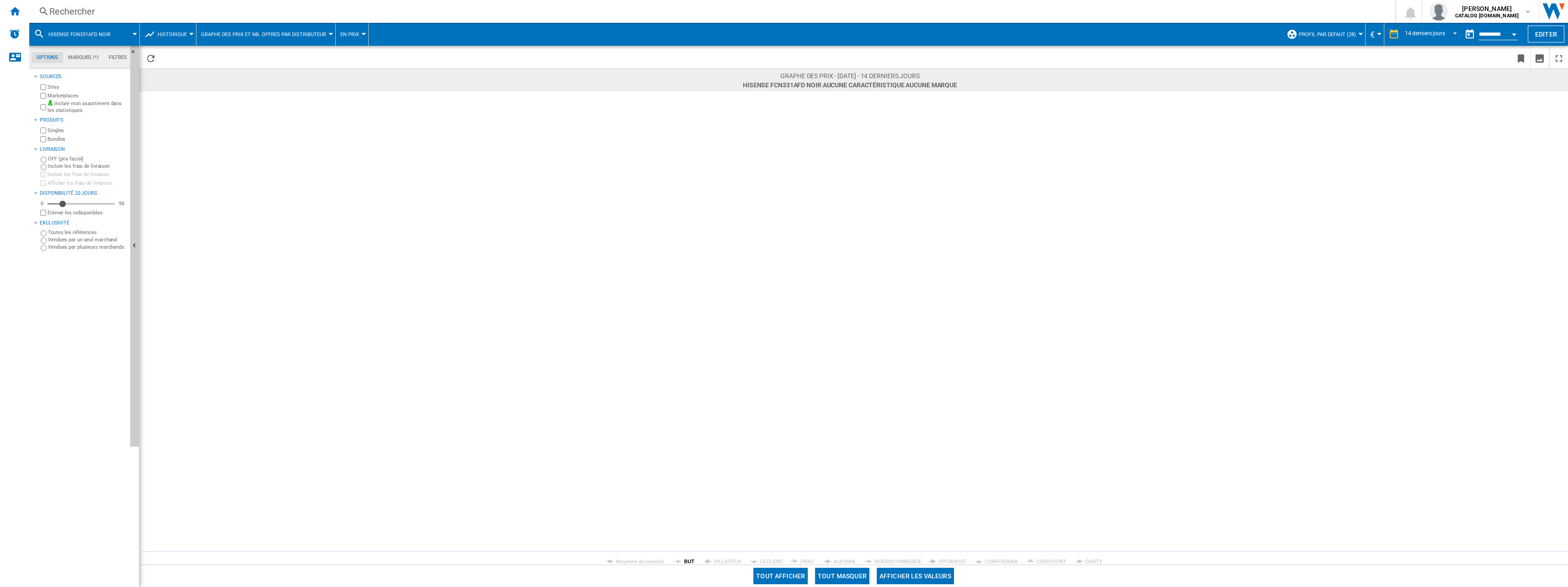
click at [691, 558] on tspan "BUT" at bounding box center [689, 561] width 10 height 5
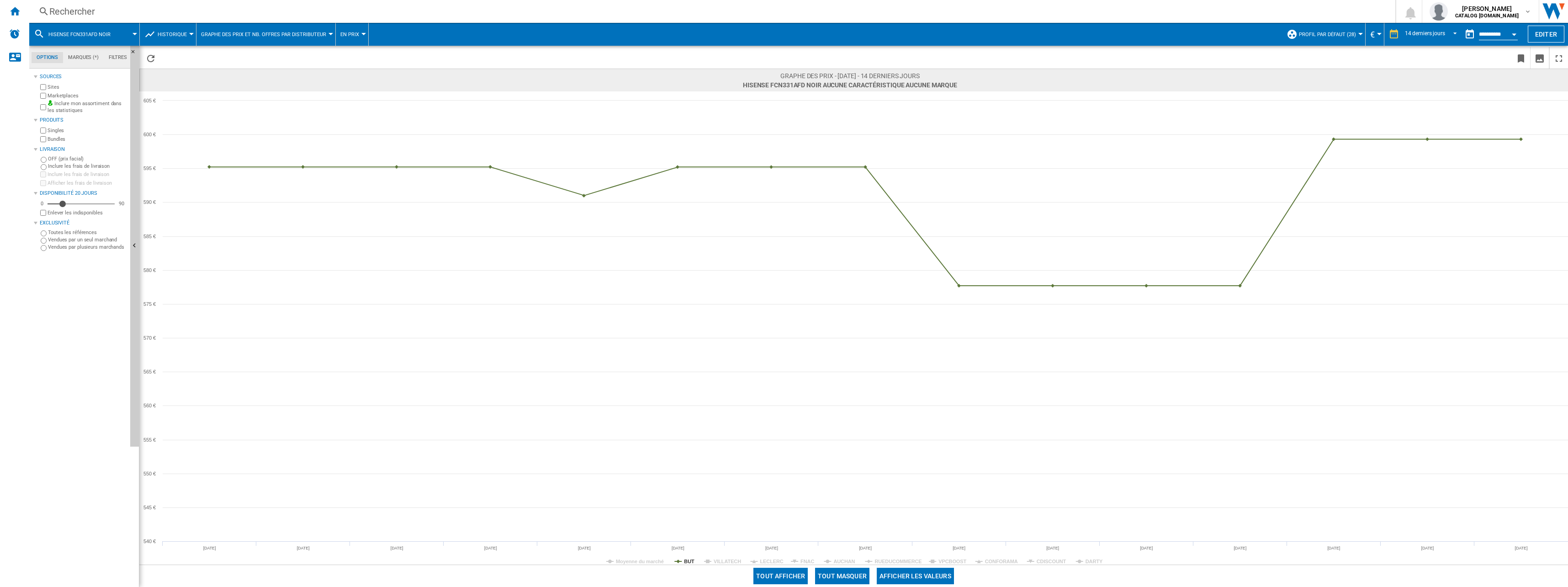
click at [182, 12] on div "Rechercher" at bounding box center [710, 11] width 1322 height 13
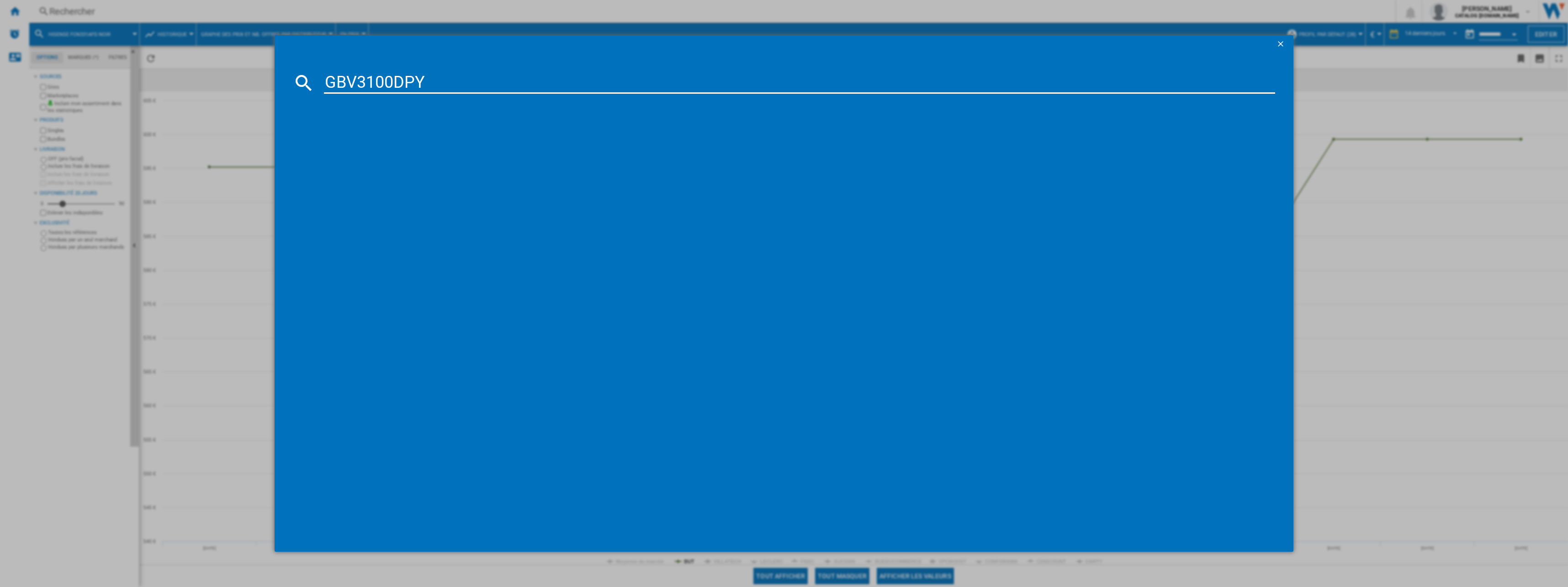
type input "GBV3100DPY"
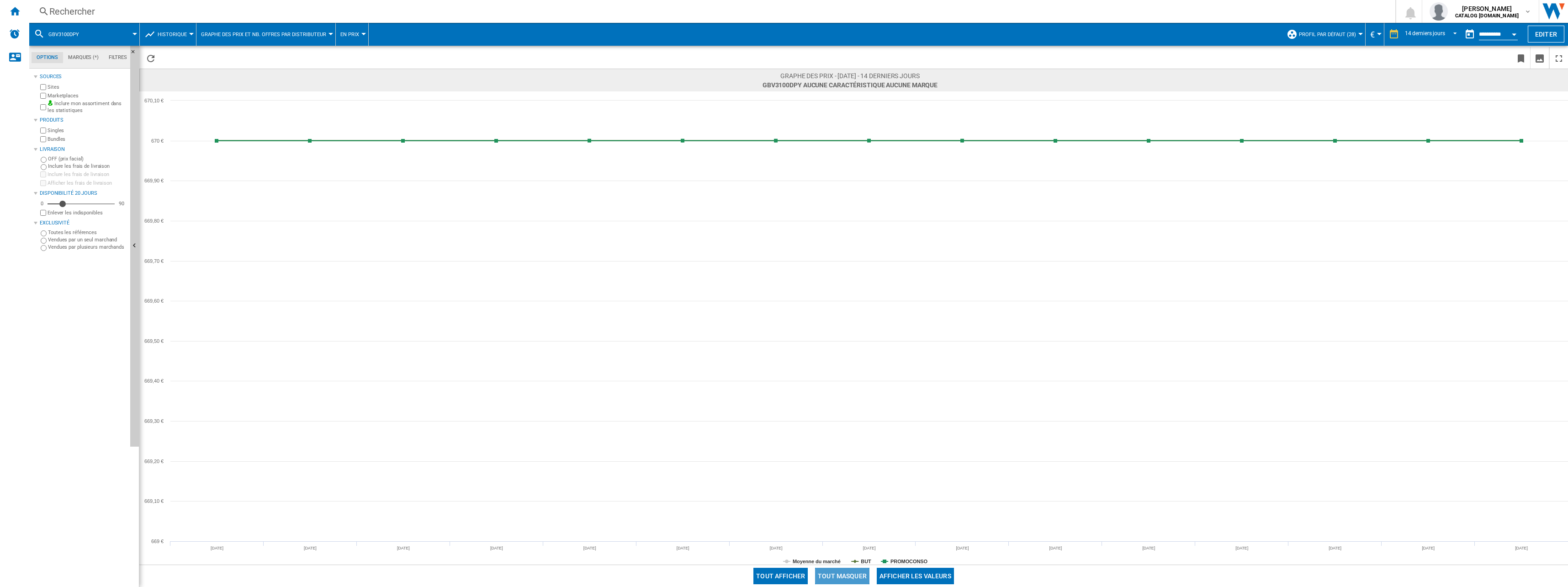
click at [846, 576] on button "Tout masquer" at bounding box center [842, 575] width 54 height 16
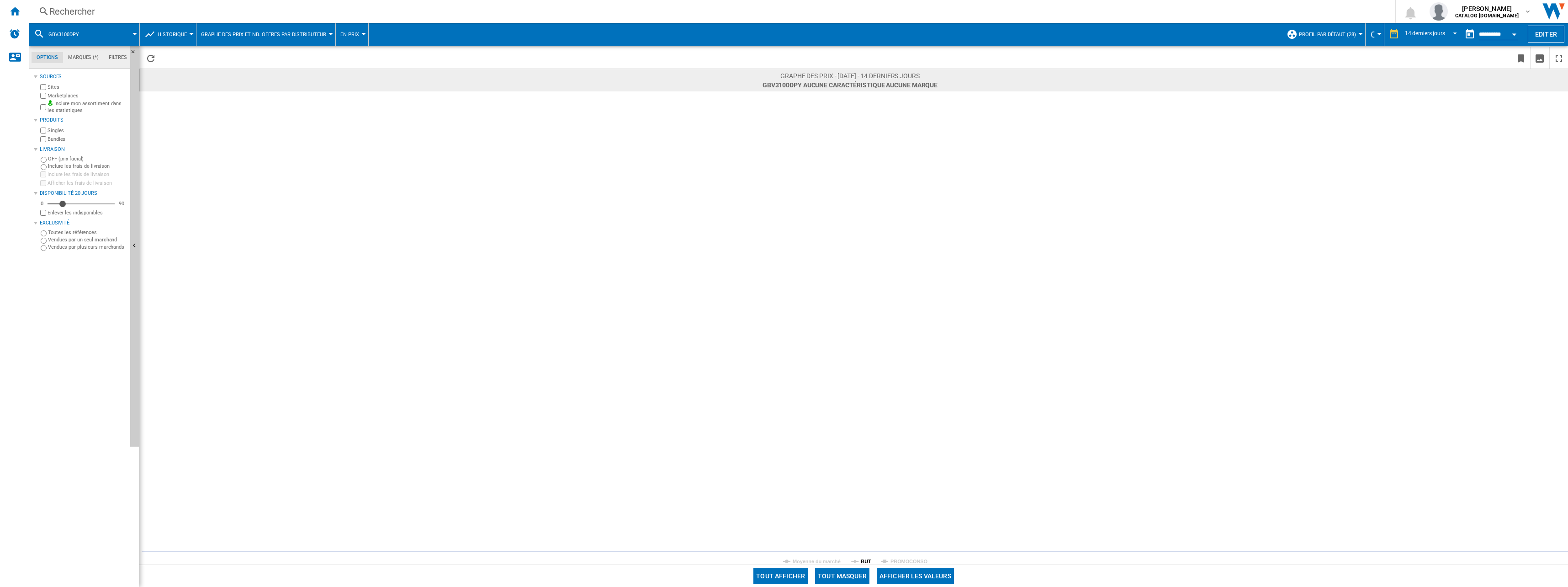
click at [863, 563] on tspan "BUT" at bounding box center [866, 561] width 10 height 5
click at [123, 10] on div "Rechercher" at bounding box center [710, 11] width 1322 height 13
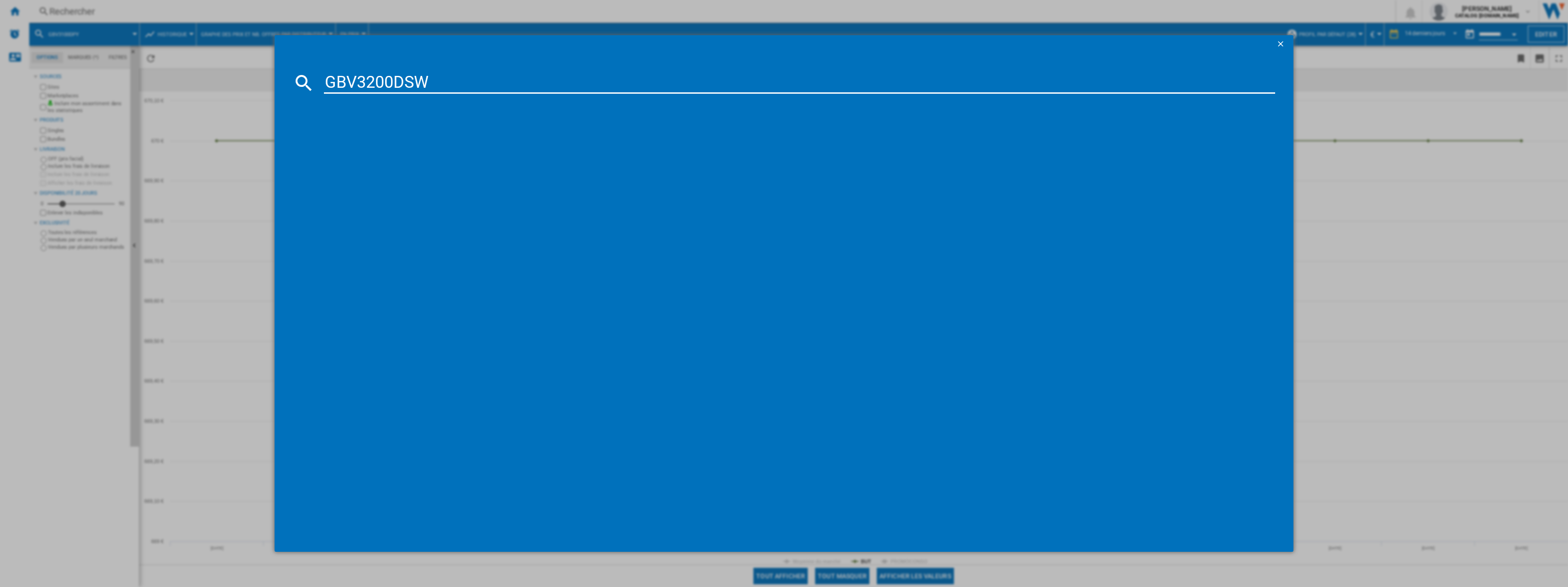
type input "GBV3200DSW"
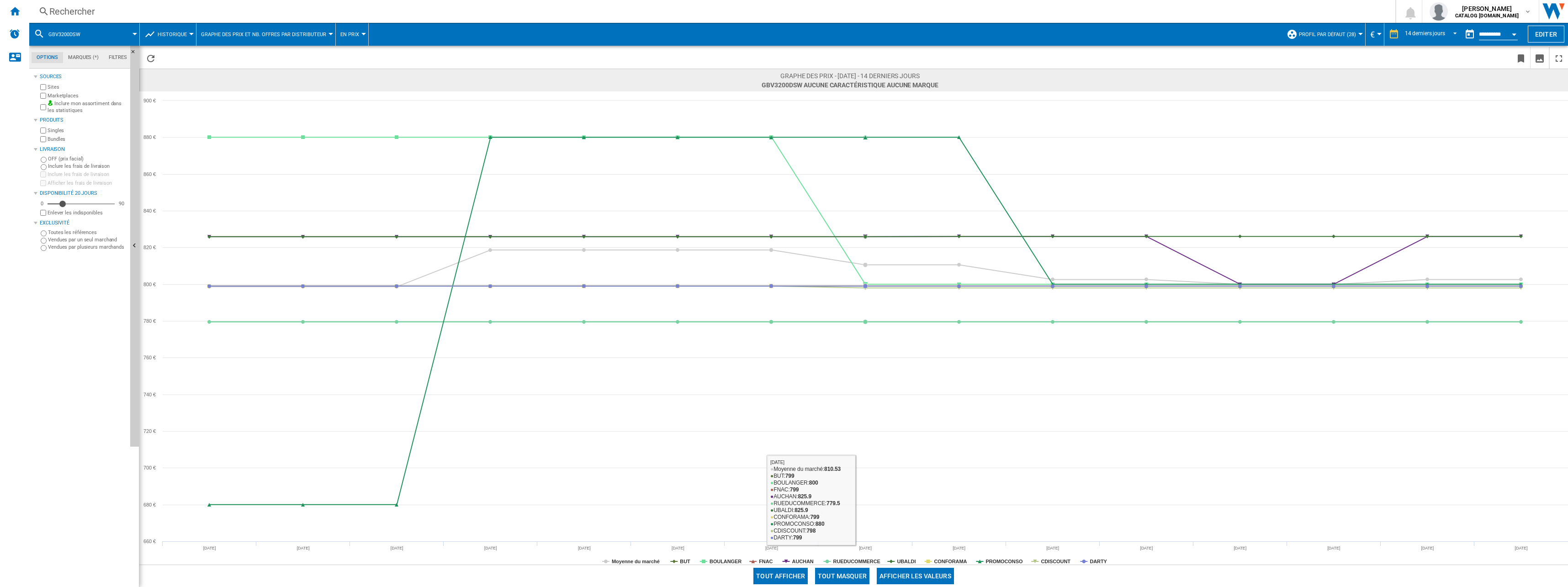
click at [847, 573] on button "Tout masquer" at bounding box center [842, 575] width 54 height 16
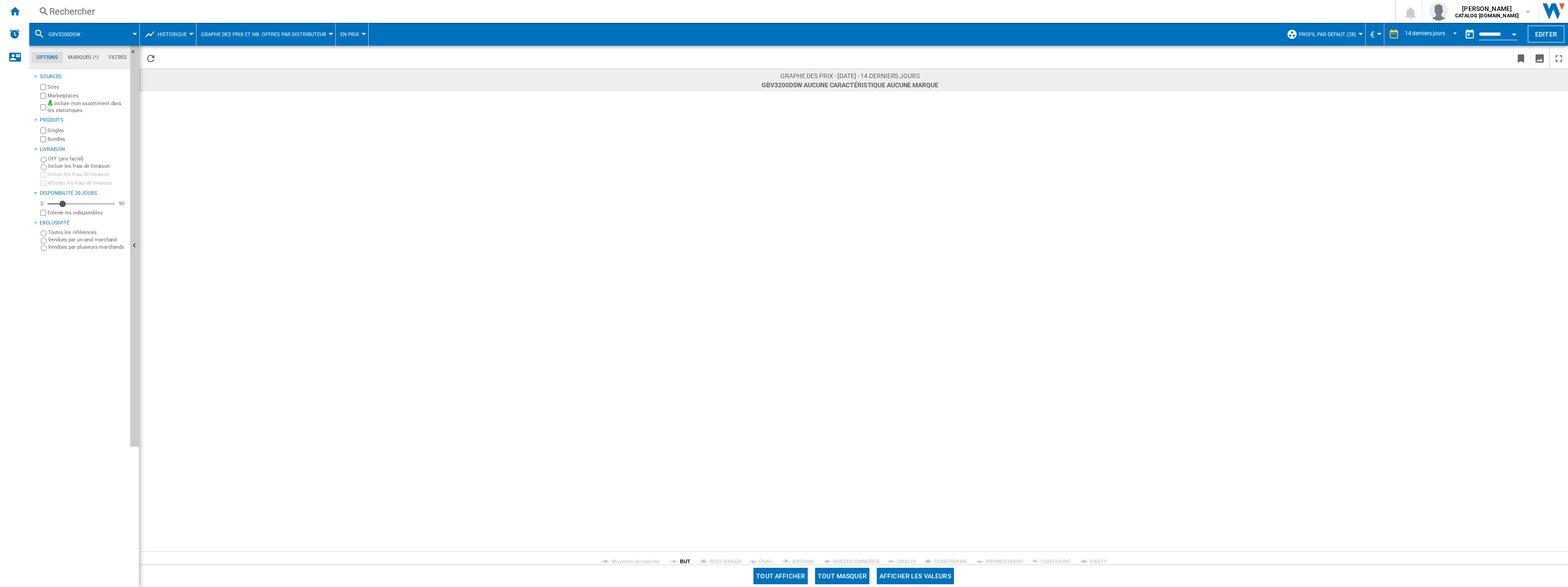
click at [686, 558] on tspan "BUT" at bounding box center [685, 561] width 10 height 5
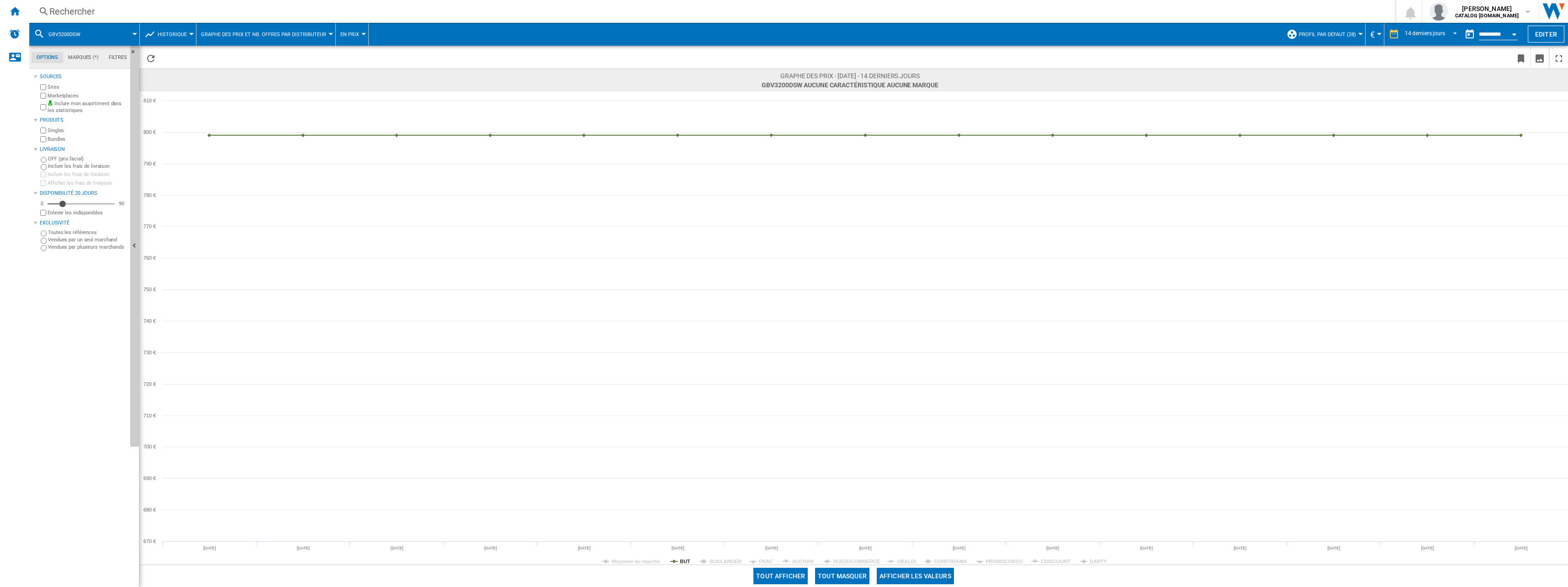
click at [184, 10] on div "Rechercher" at bounding box center [710, 11] width 1322 height 13
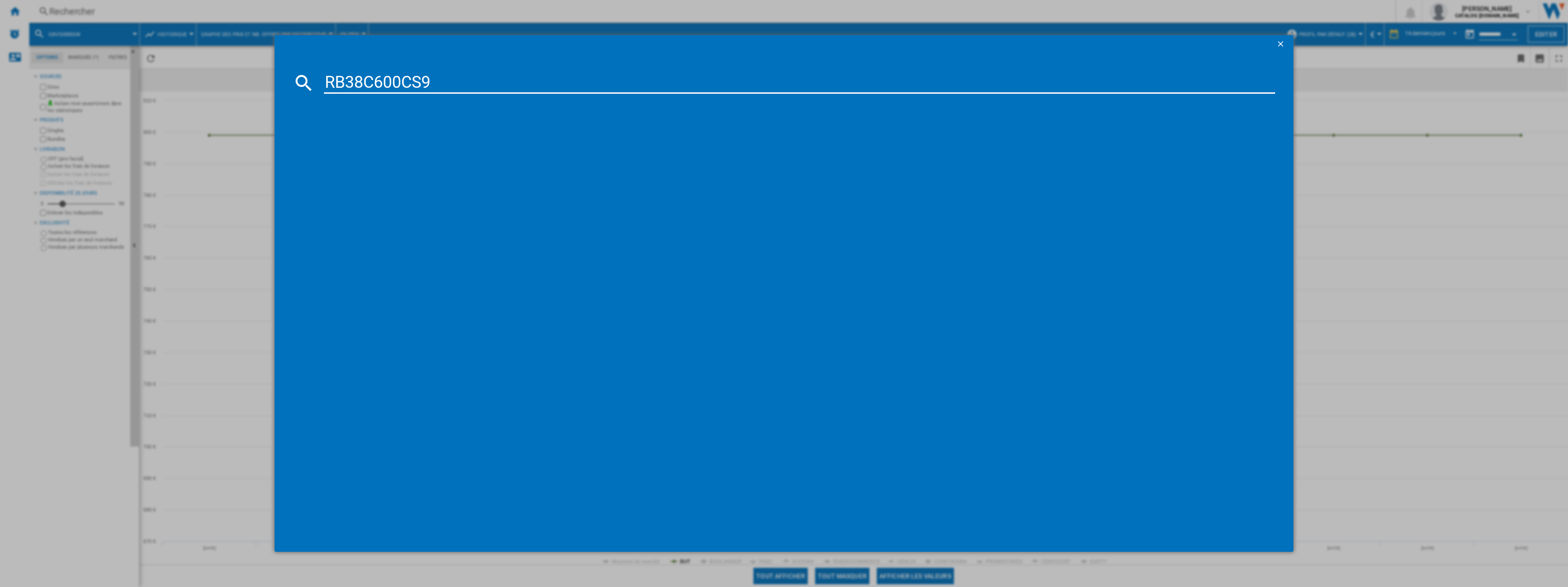
type input "RB38C600CS9"
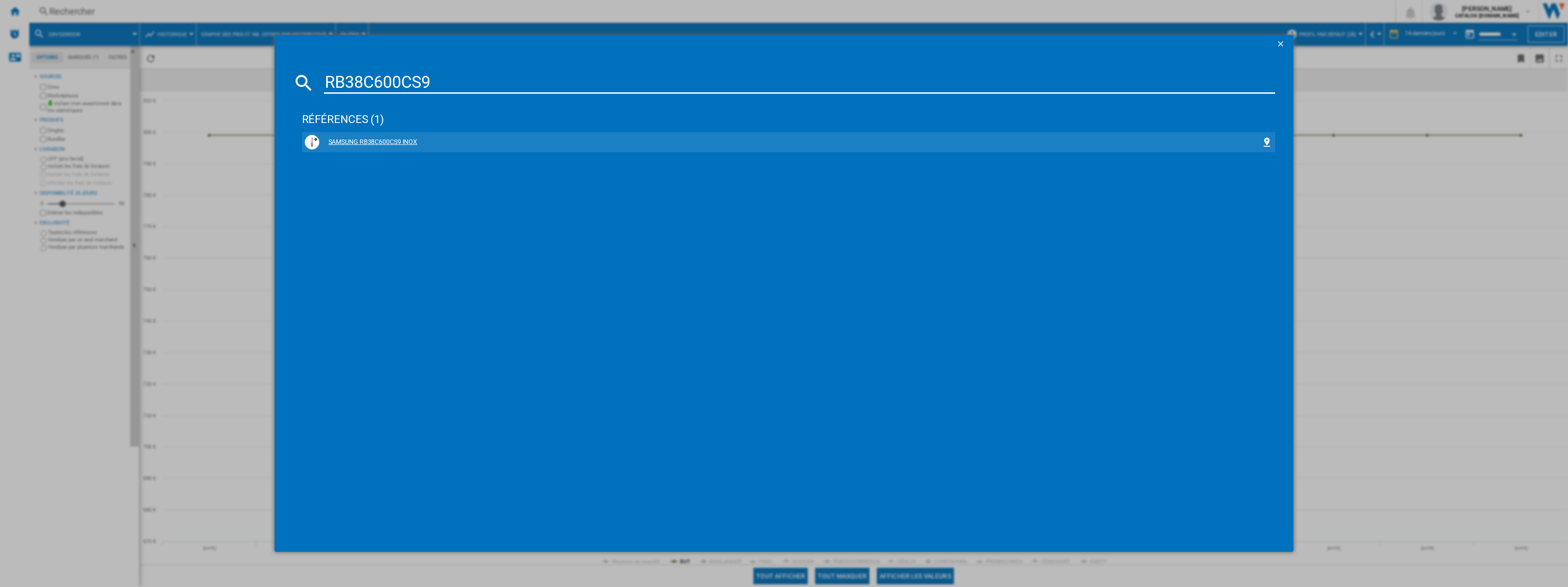
click at [396, 138] on div "SAMSUNG RB38C600CS9 INOX" at bounding box center [791, 142] width 942 height 9
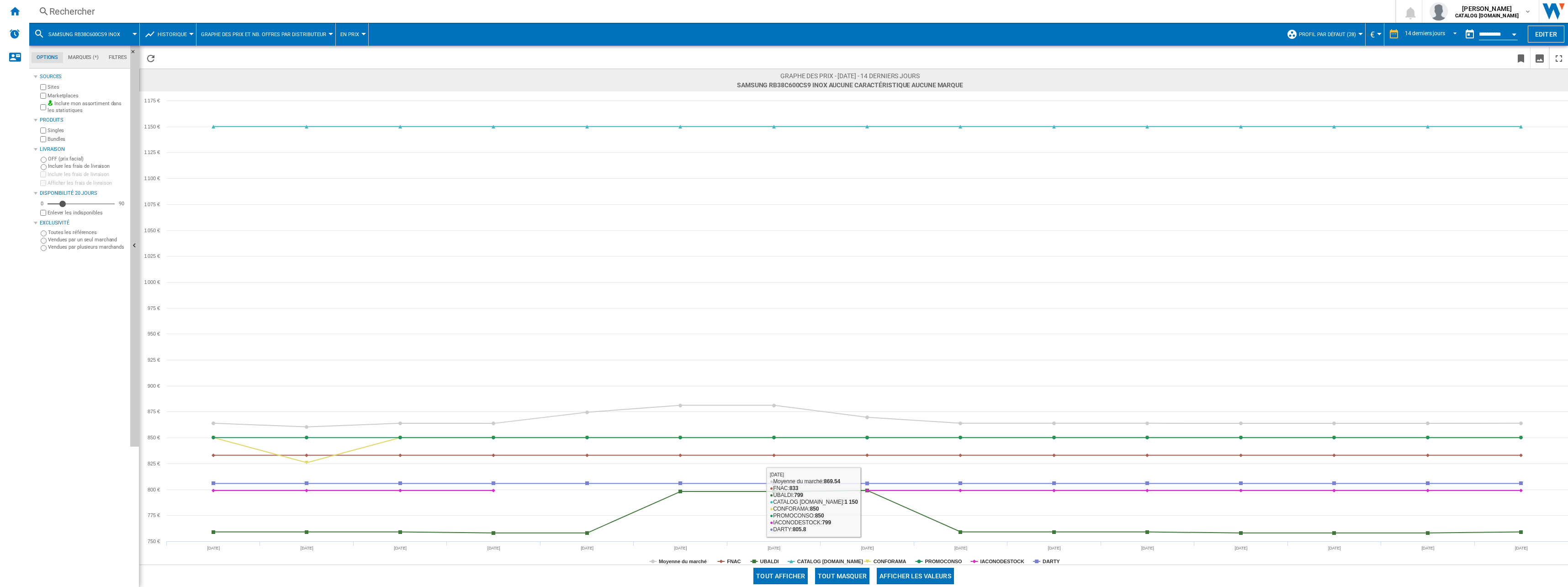
click at [856, 577] on button "Tout masquer" at bounding box center [842, 575] width 54 height 16
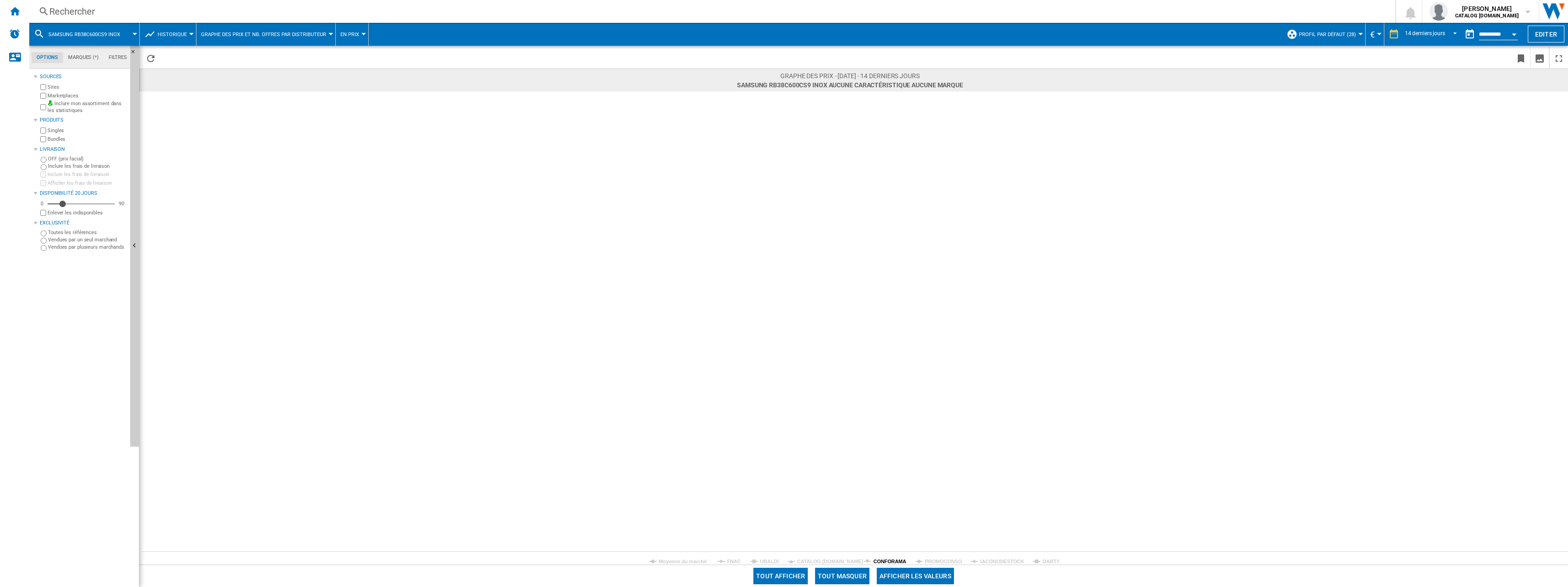
click at [884, 560] on tspan "CONFORAMA" at bounding box center [890, 561] width 33 height 5
click at [142, 7] on div "Rechercher" at bounding box center [710, 11] width 1322 height 13
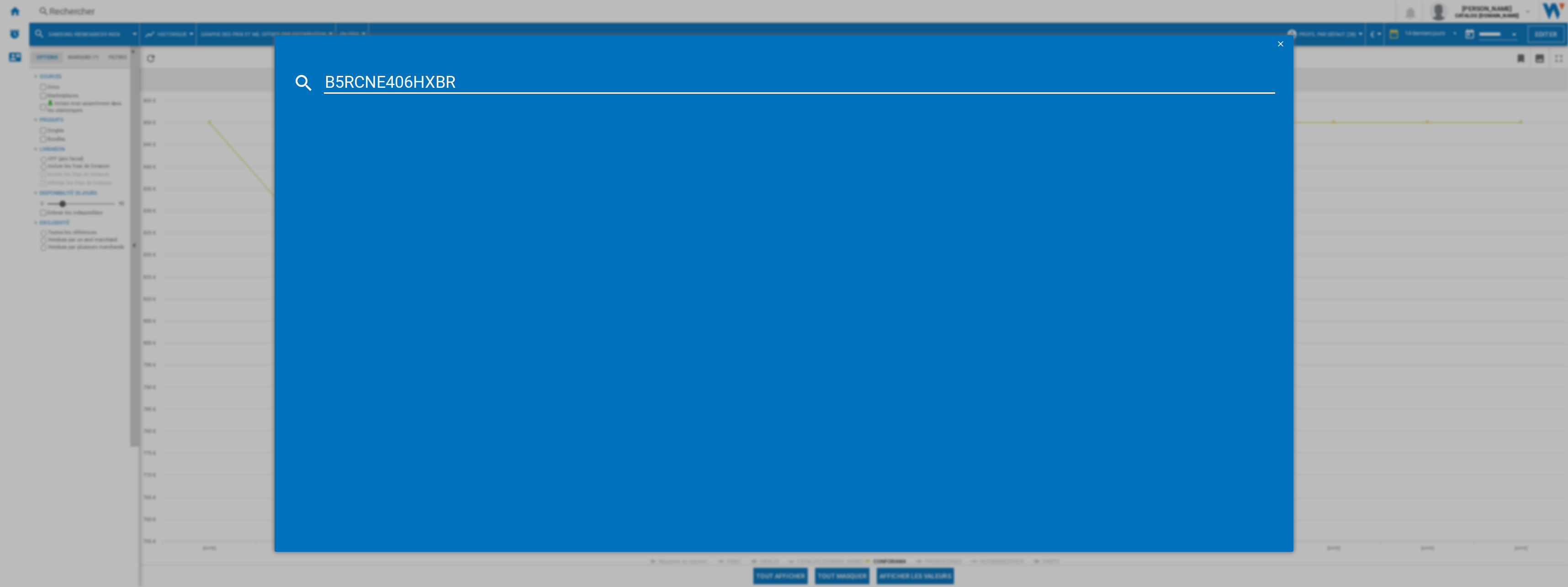
type input "B5RCNE406HXBR"
click at [408, 139] on div "BEKO B5RCNE406HXBR NOIR" at bounding box center [791, 142] width 942 height 9
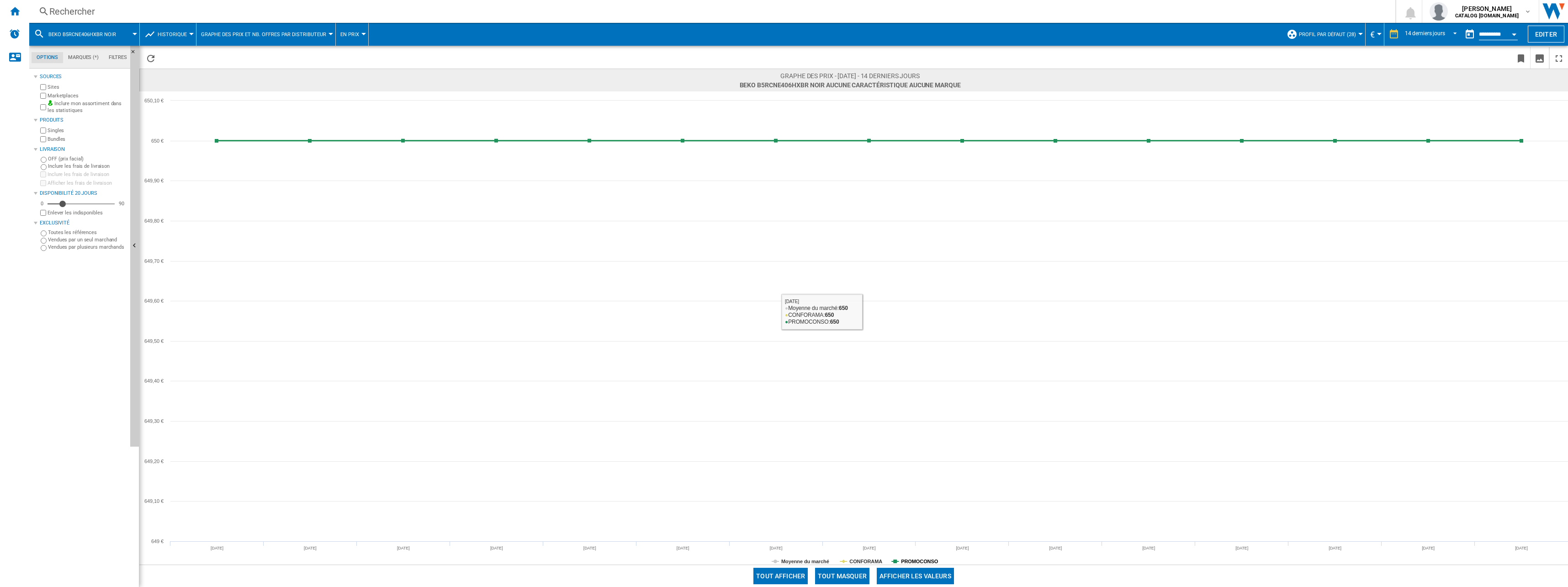
click at [919, 558] on tspan "PROMOCONSO" at bounding box center [919, 561] width 37 height 5
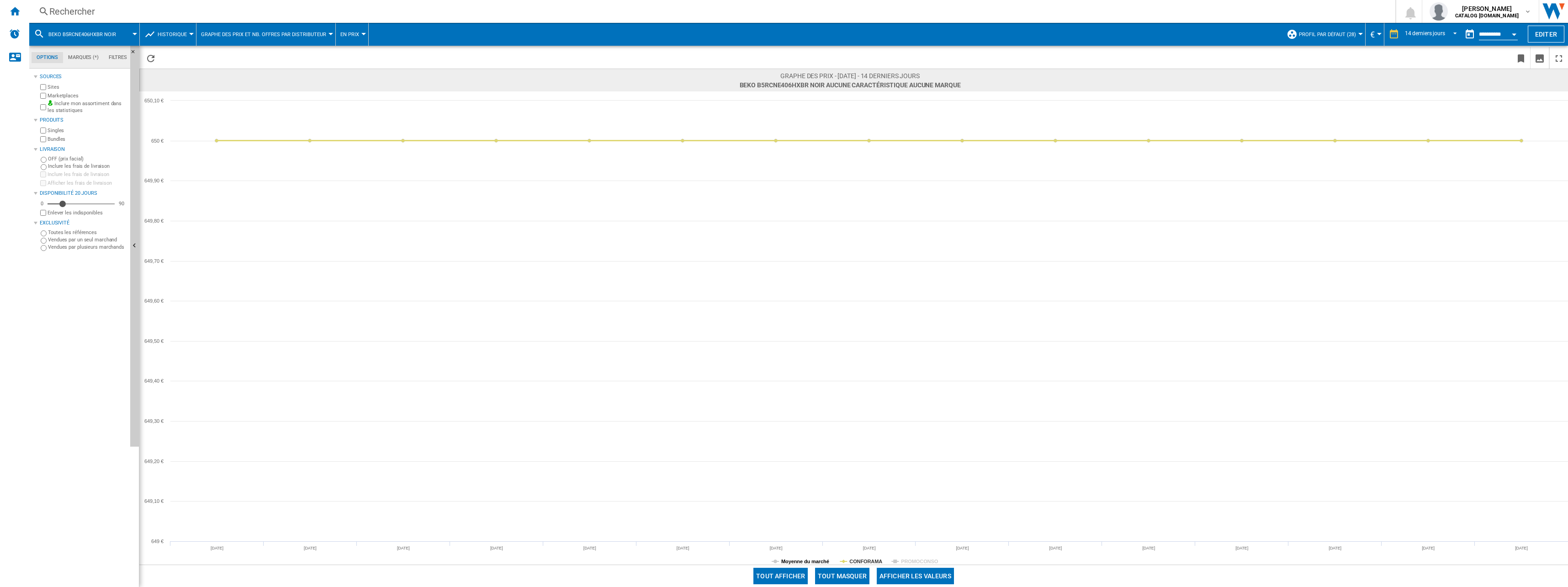
click at [822, 558] on tspan "Moyenne du marché" at bounding box center [805, 561] width 48 height 5
click at [137, 15] on div "Rechercher" at bounding box center [710, 11] width 1322 height 13
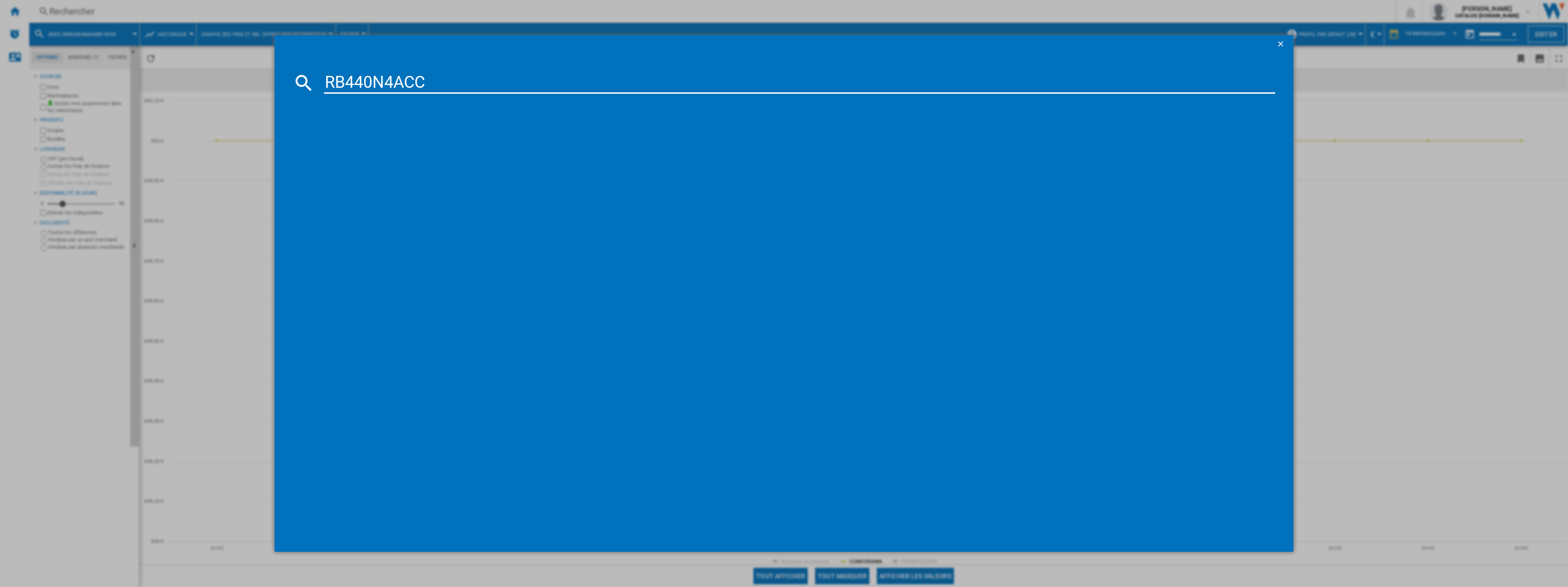
type input "RB440N4ACC"
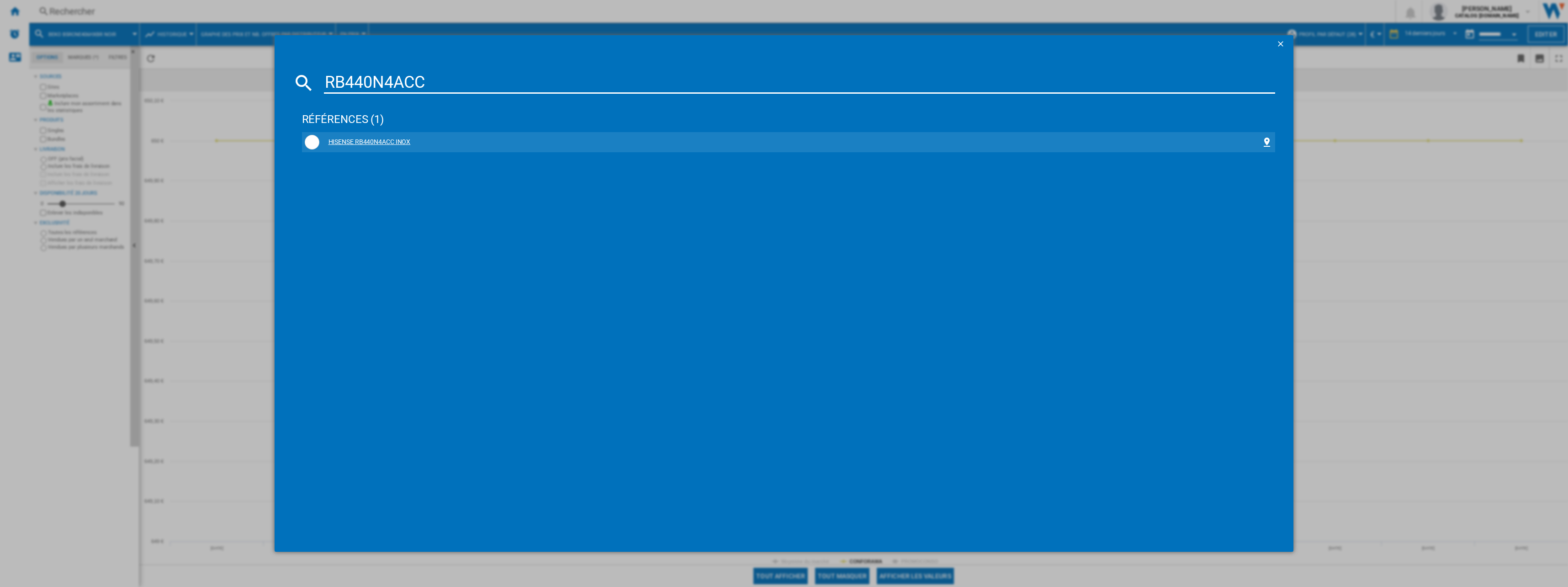
click at [412, 140] on div "HISENSE RB440N4ACC INOX" at bounding box center [791, 142] width 942 height 9
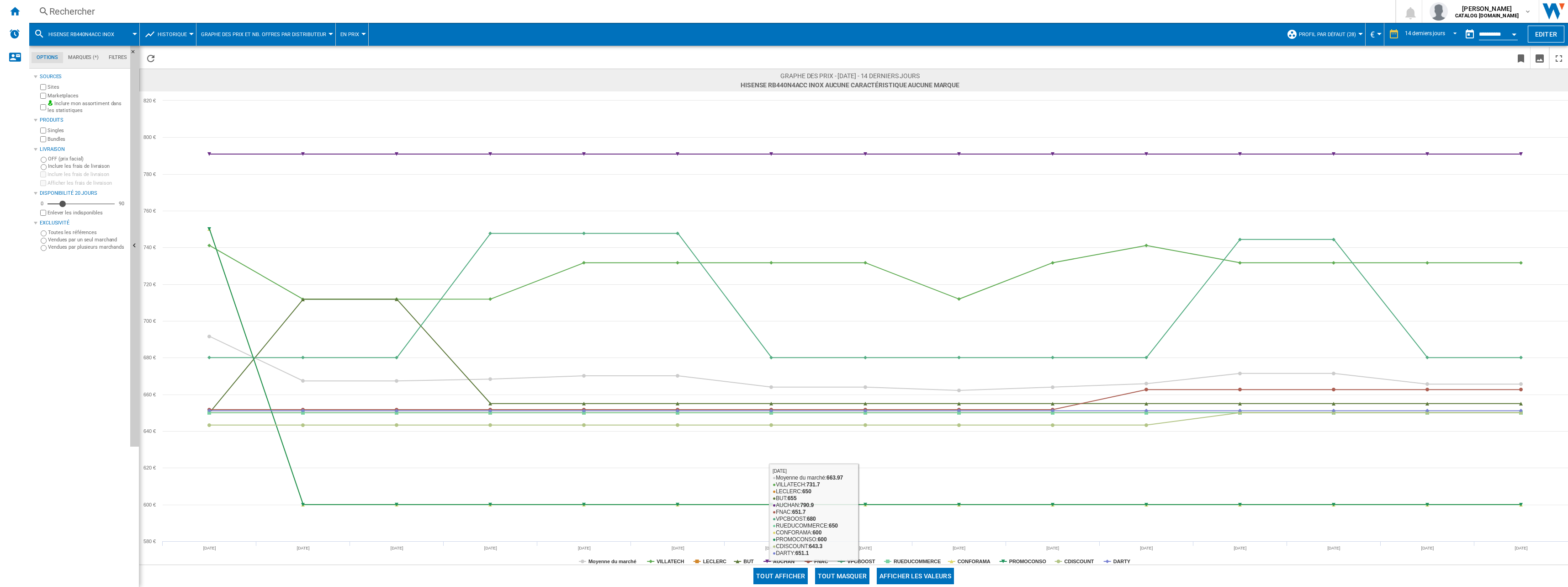
click at [854, 582] on button "Tout masquer" at bounding box center [842, 575] width 54 height 16
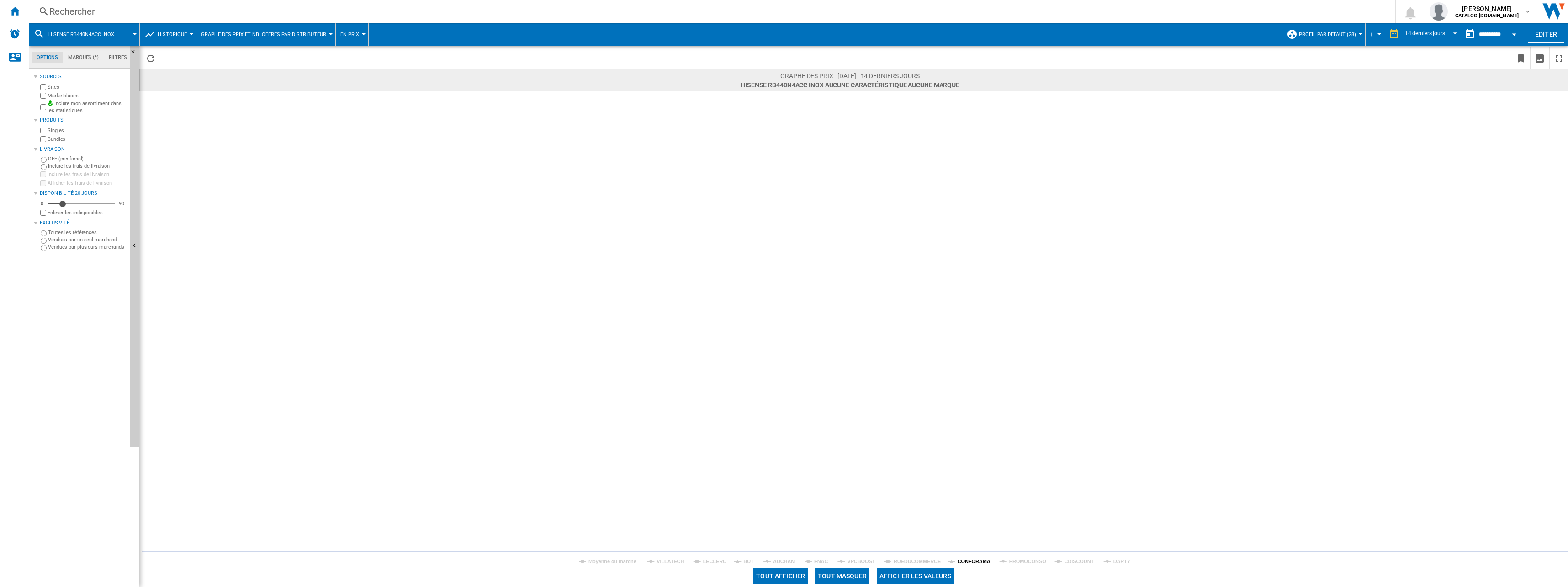
click at [963, 561] on tspan "CONFORAMA" at bounding box center [974, 561] width 33 height 5
click at [152, 21] on div "Rechercher Rechercher 0 sofiane mahraoui CATALOG SAMSUNG.FR CATALOG SAMSUNG.FR …" at bounding box center [799, 12] width 1539 height 23
click at [150, 13] on div "Rechercher" at bounding box center [710, 11] width 1322 height 13
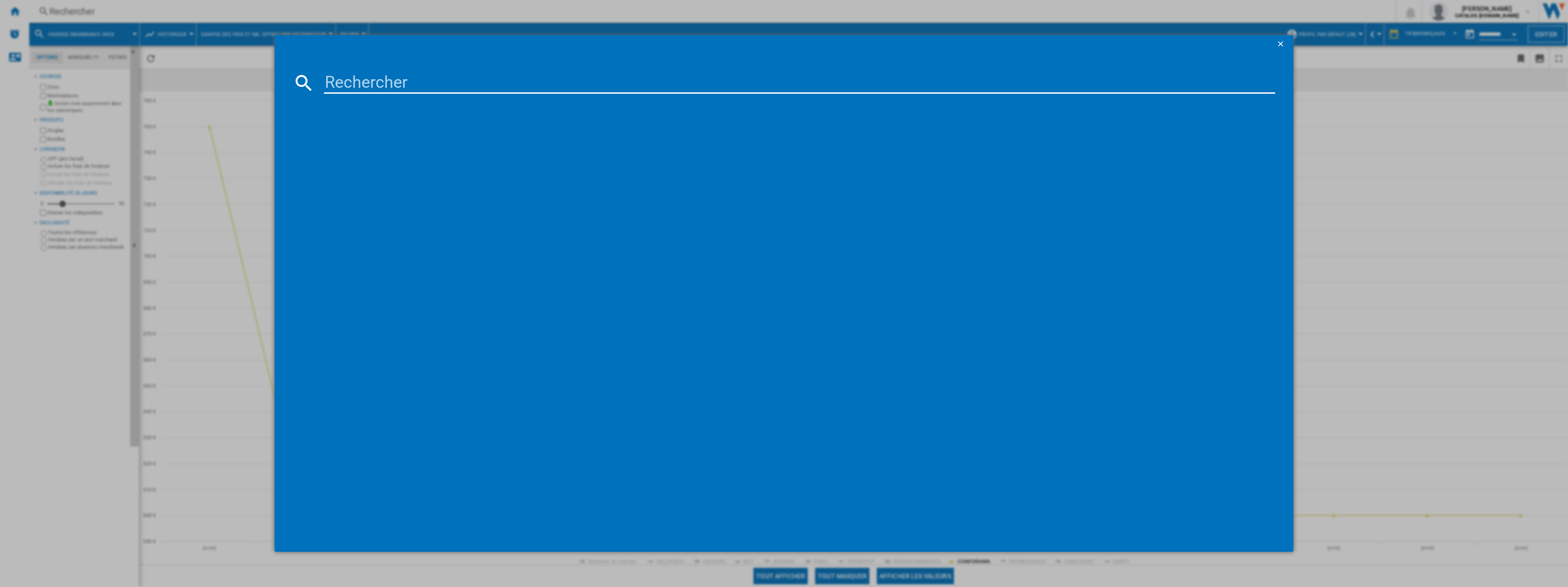
drag, startPoint x: 100, startPoint y: 10, endPoint x: 79, endPoint y: 12, distance: 21.1
click at [79, 12] on div at bounding box center [784, 294] width 1568 height 587
click at [638, 130] on div at bounding box center [784, 315] width 983 height 435
click at [449, 88] on input at bounding box center [799, 83] width 951 height 22
paste input "RL34C601DSA"
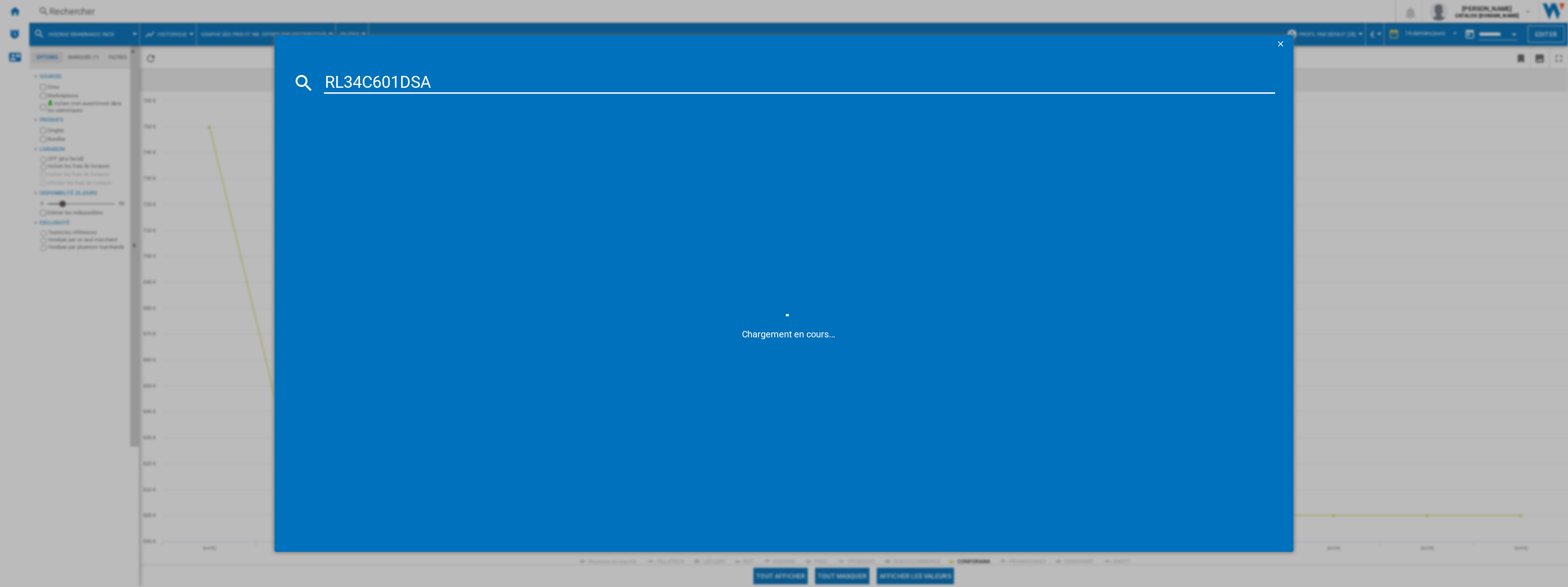
type input "RL34C601DS"
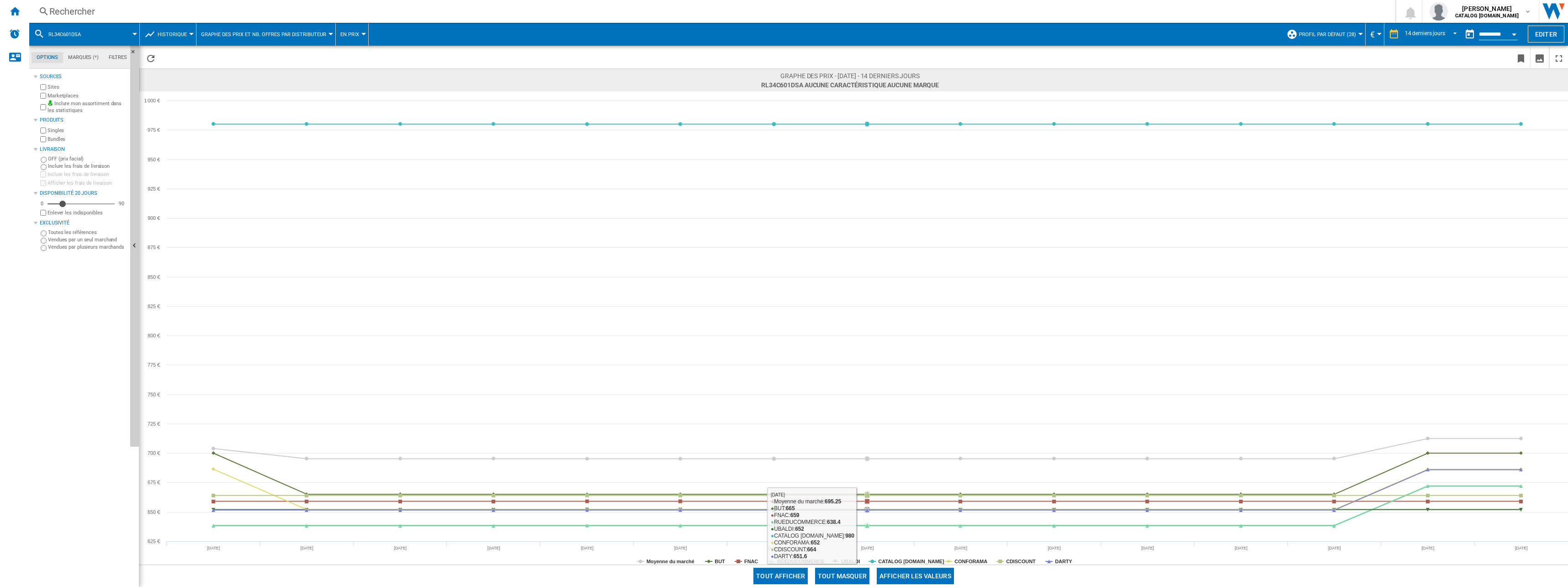
click at [848, 574] on button "Tout masquer" at bounding box center [842, 575] width 54 height 16
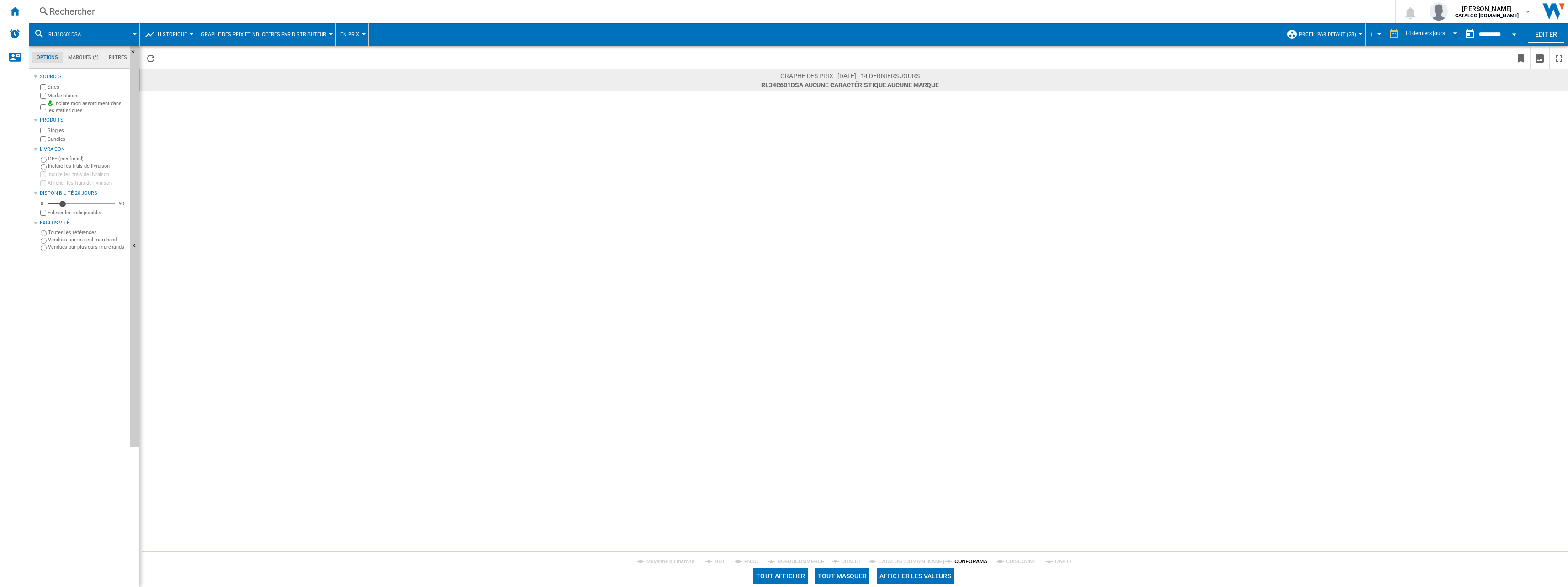
click at [965, 561] on tspan "CONFORAMA" at bounding box center [971, 561] width 33 height 5
click at [133, 10] on div "Rechercher" at bounding box center [710, 11] width 1322 height 13
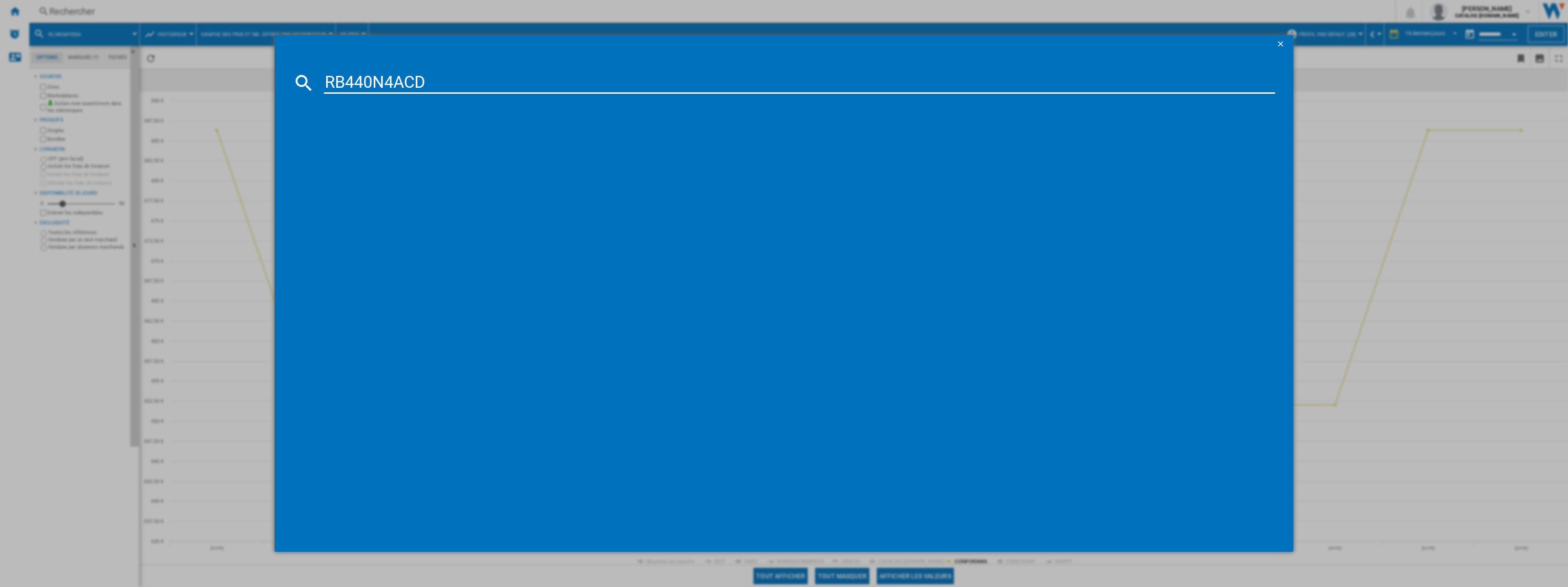
type input "RB440N4ACD"
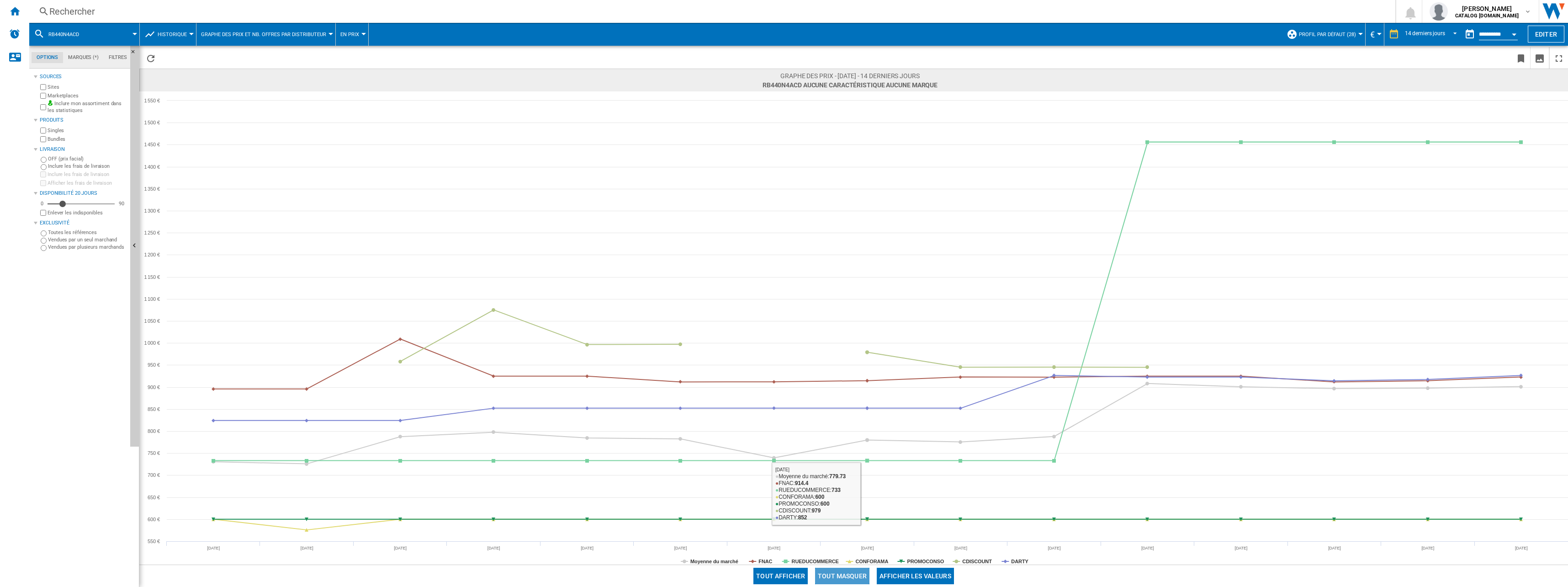
click at [855, 574] on button "Tout masquer" at bounding box center [842, 575] width 54 height 16
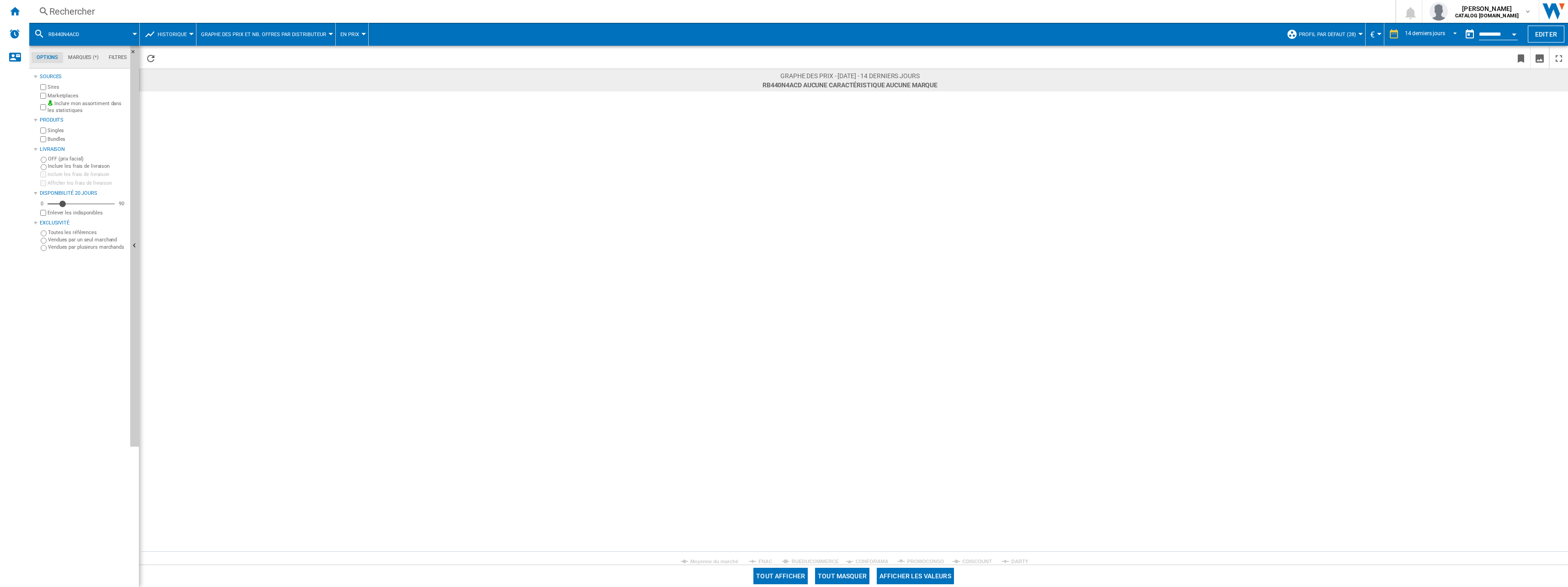
click at [875, 556] on rect at bounding box center [853, 328] width 1429 height 473
click at [877, 558] on tspan "CONFORAMA" at bounding box center [872, 561] width 33 height 5
click at [133, 7] on div "Rechercher" at bounding box center [710, 11] width 1322 height 13
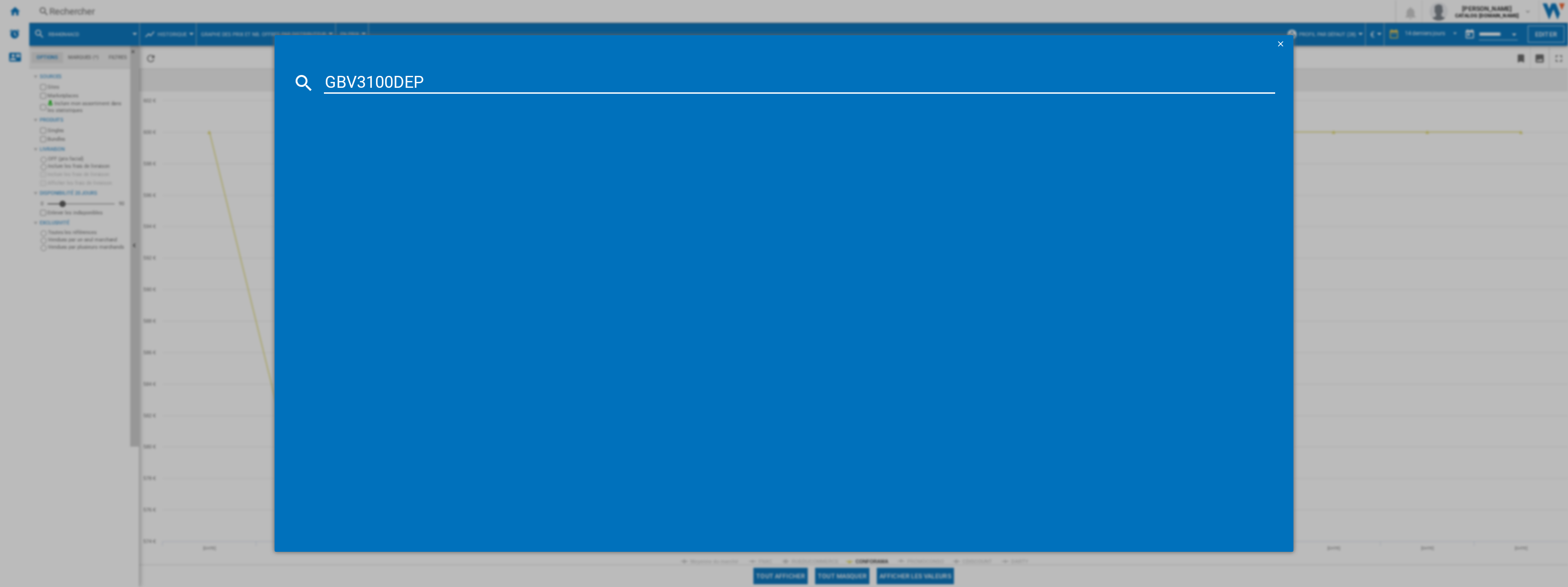
type input "GBV3100DE"
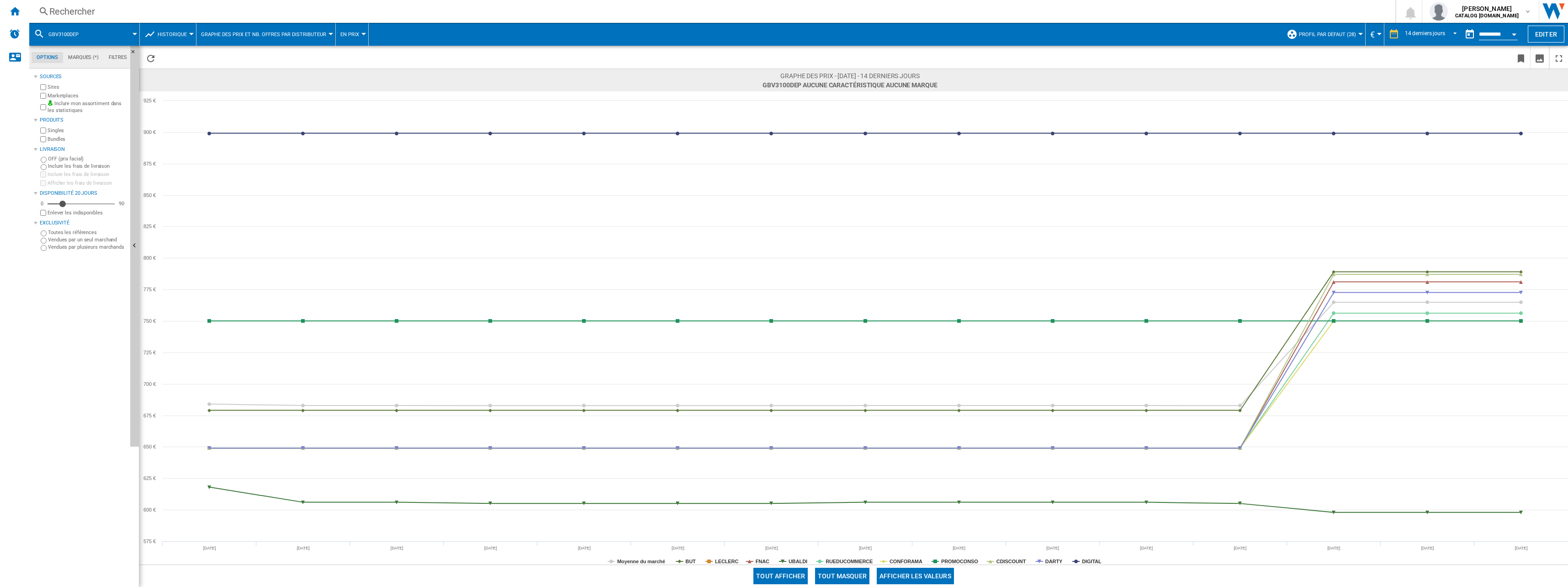
click at [142, 12] on div "Rechercher" at bounding box center [710, 11] width 1322 height 13
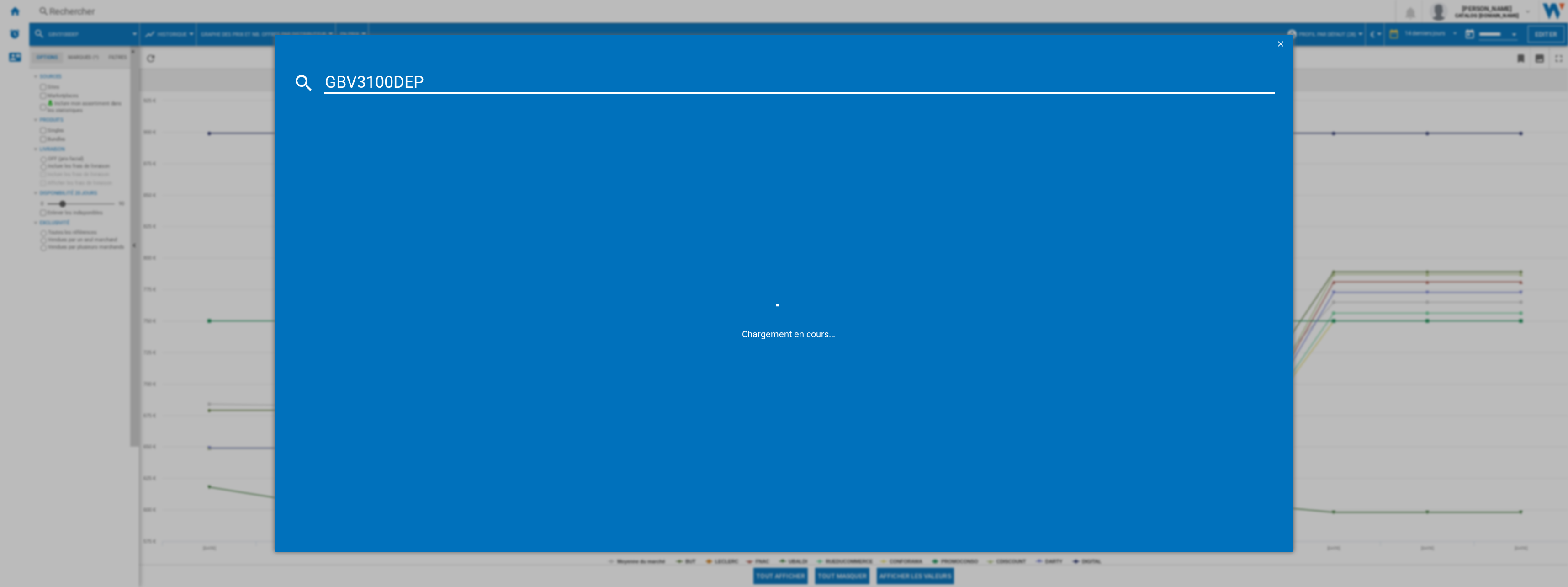
type input "GBV3100DEP"
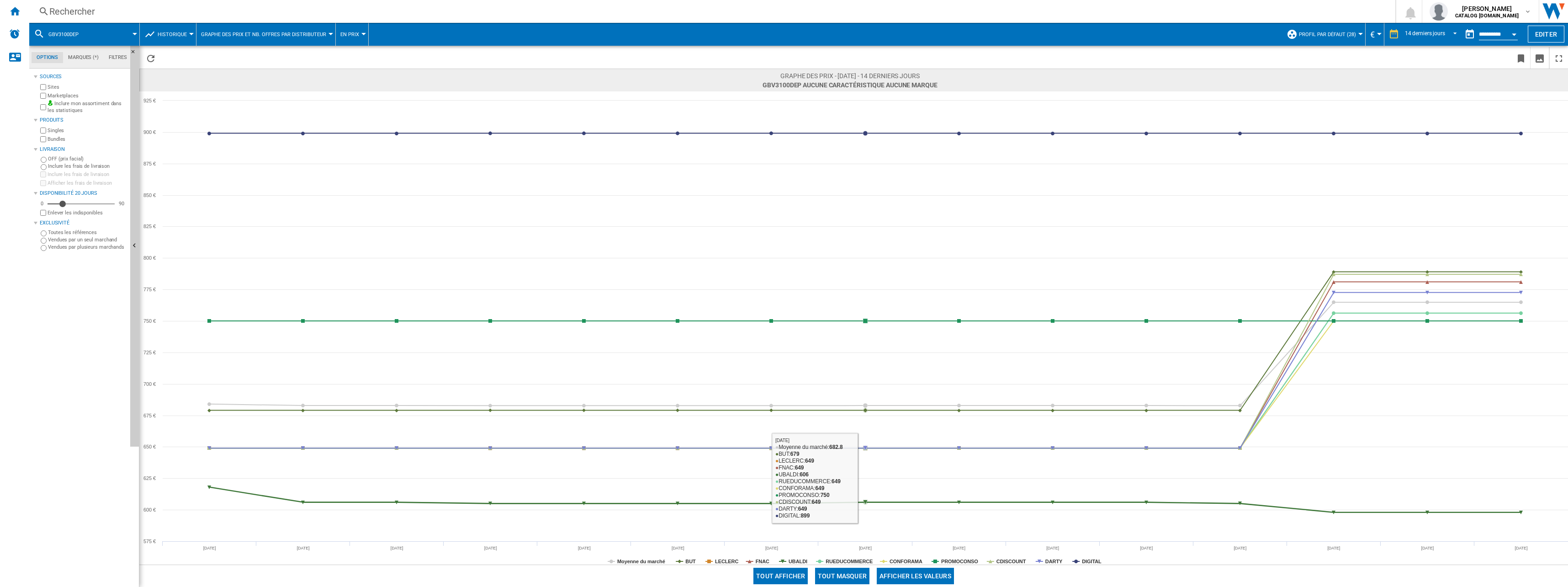
click at [835, 575] on button "Tout masquer" at bounding box center [842, 575] width 54 height 16
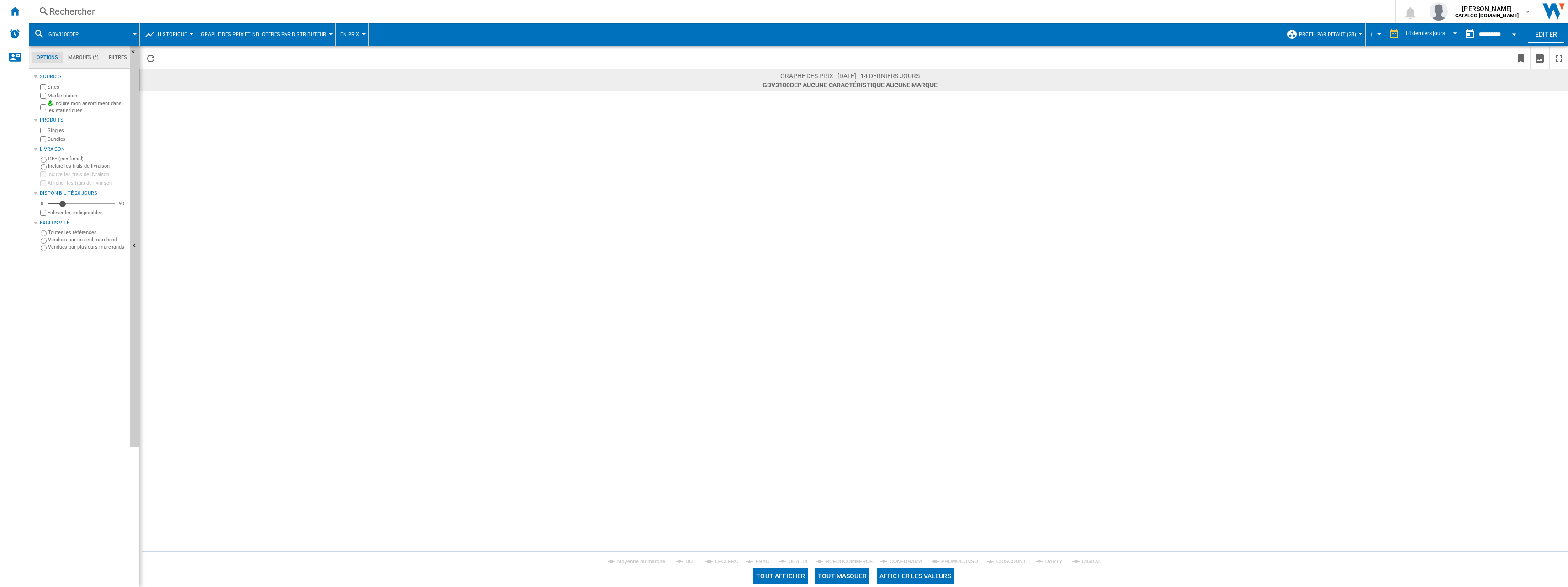
click at [915, 564] on div "Tout afficher Tout masquer Afficher les valeurs" at bounding box center [853, 575] width 1429 height 23
click at [916, 564] on tspan "CONFORAMA" at bounding box center [906, 561] width 33 height 5
click at [212, 13] on div "Rechercher" at bounding box center [710, 11] width 1322 height 13
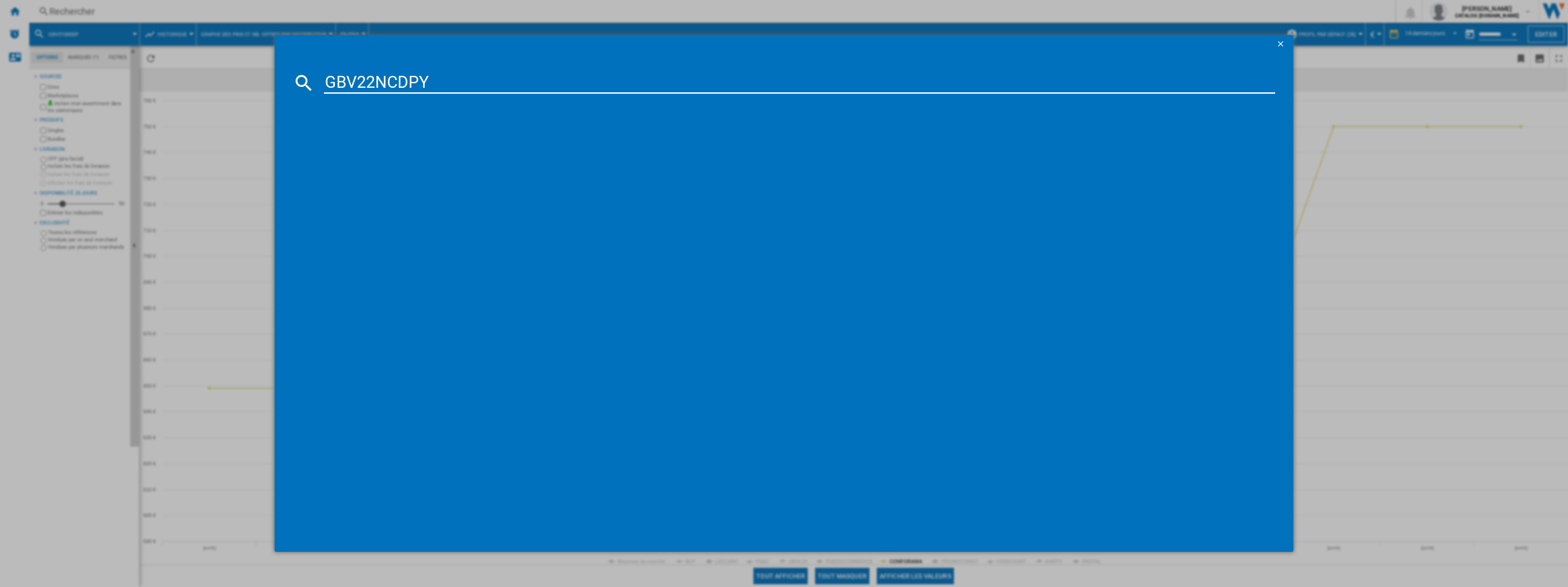
type input "GBV22NCDPY"
click at [387, 140] on div "LG GBV22NCDPY ARGENT" at bounding box center [791, 142] width 942 height 9
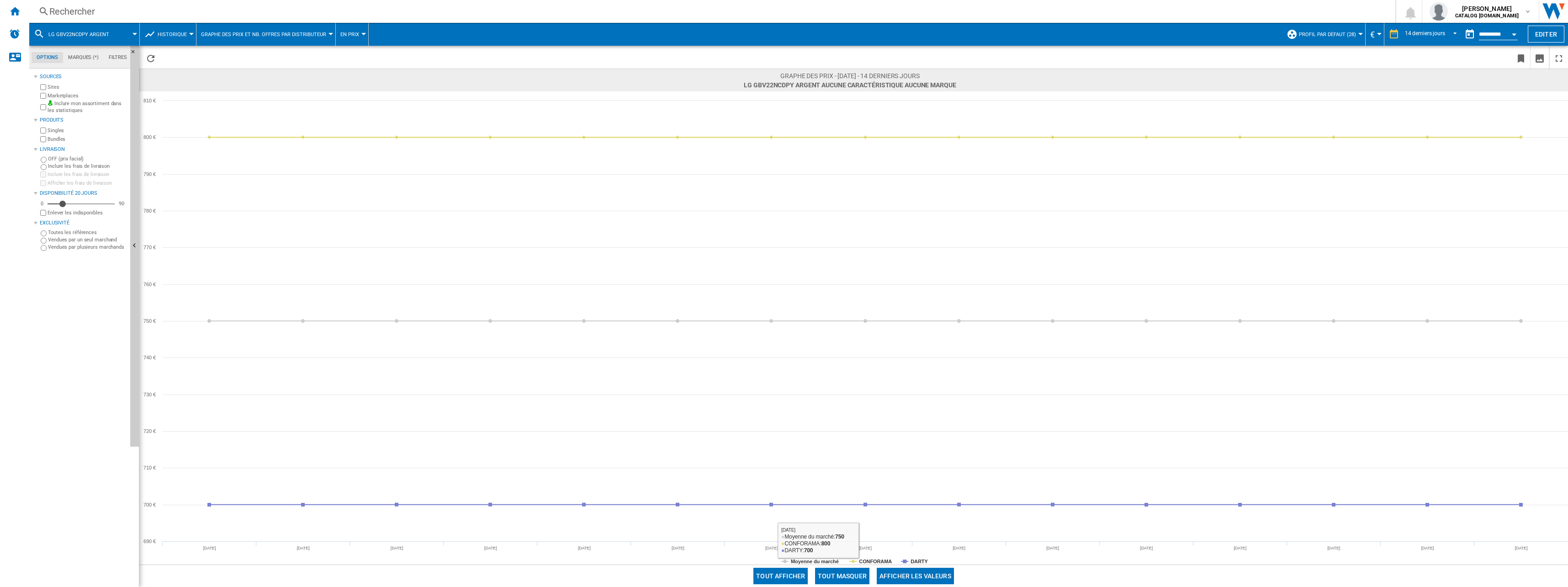
click at [860, 574] on button "Tout masquer" at bounding box center [842, 575] width 54 height 16
click at [869, 558] on tspan "CONFORAMA" at bounding box center [875, 561] width 33 height 5
click at [151, 12] on div "Rechercher" at bounding box center [710, 11] width 1322 height 13
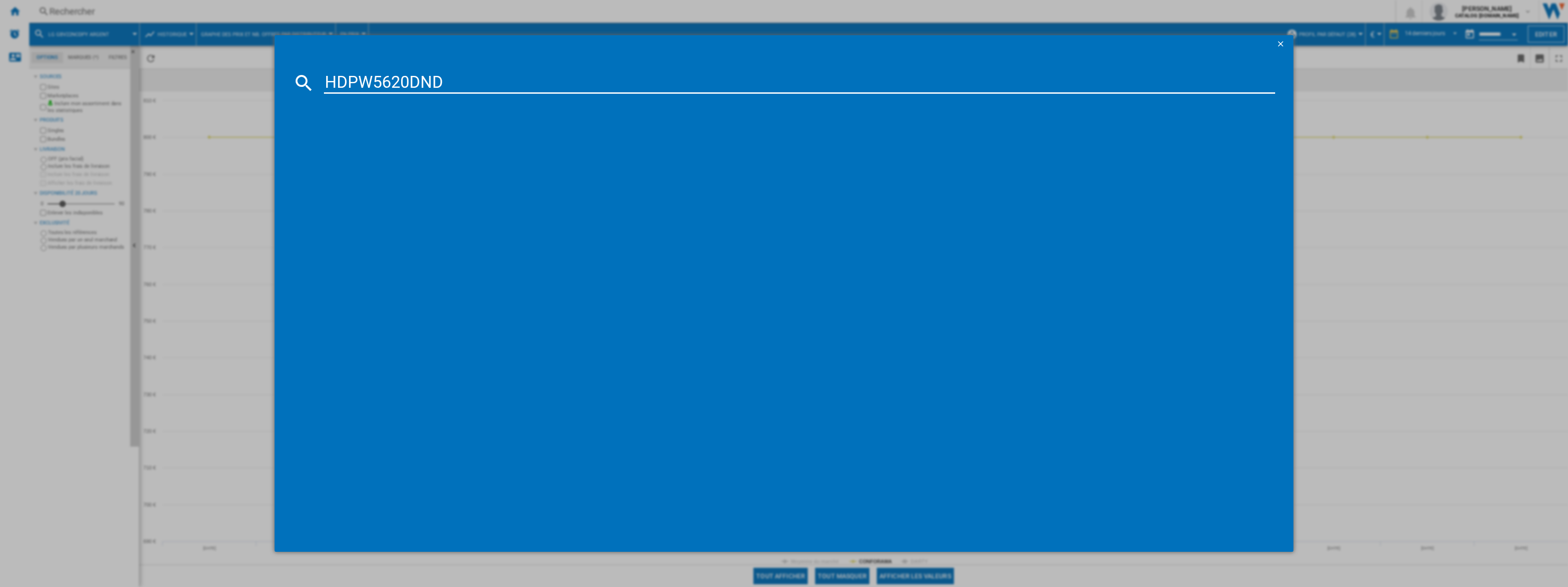
type input "HDPW5620DND"
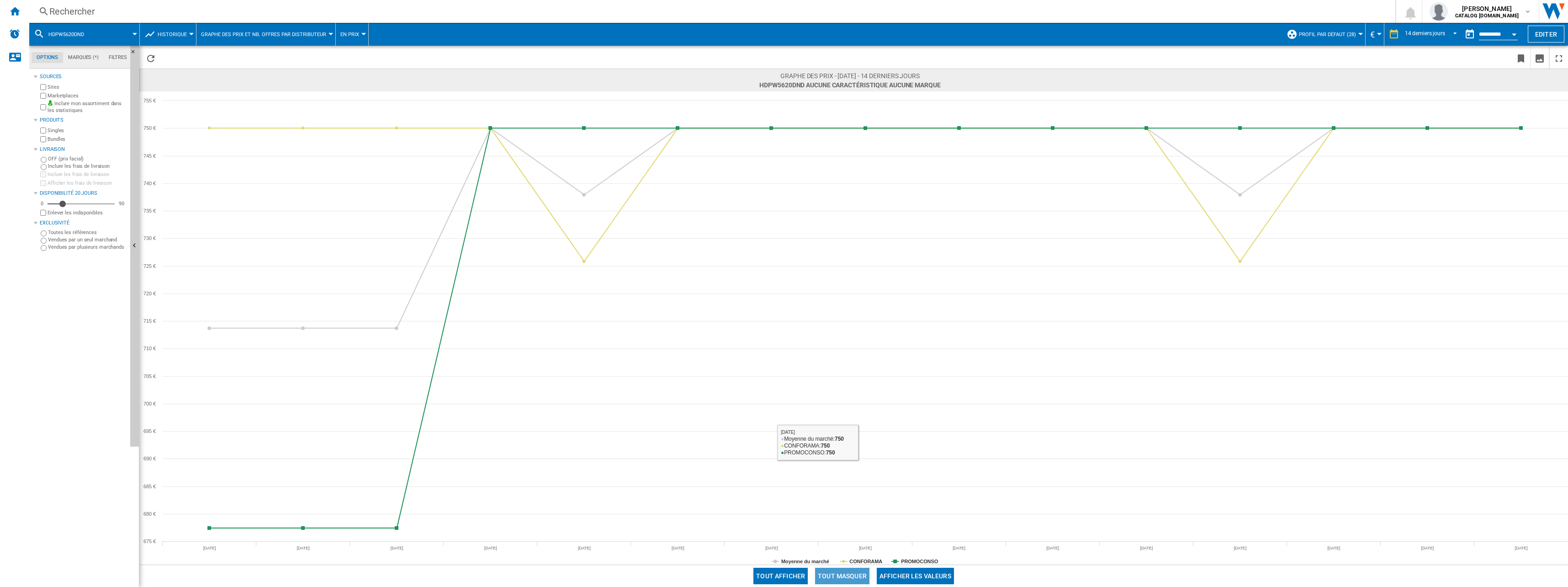
click at [850, 571] on button "Tout masquer" at bounding box center [842, 575] width 54 height 16
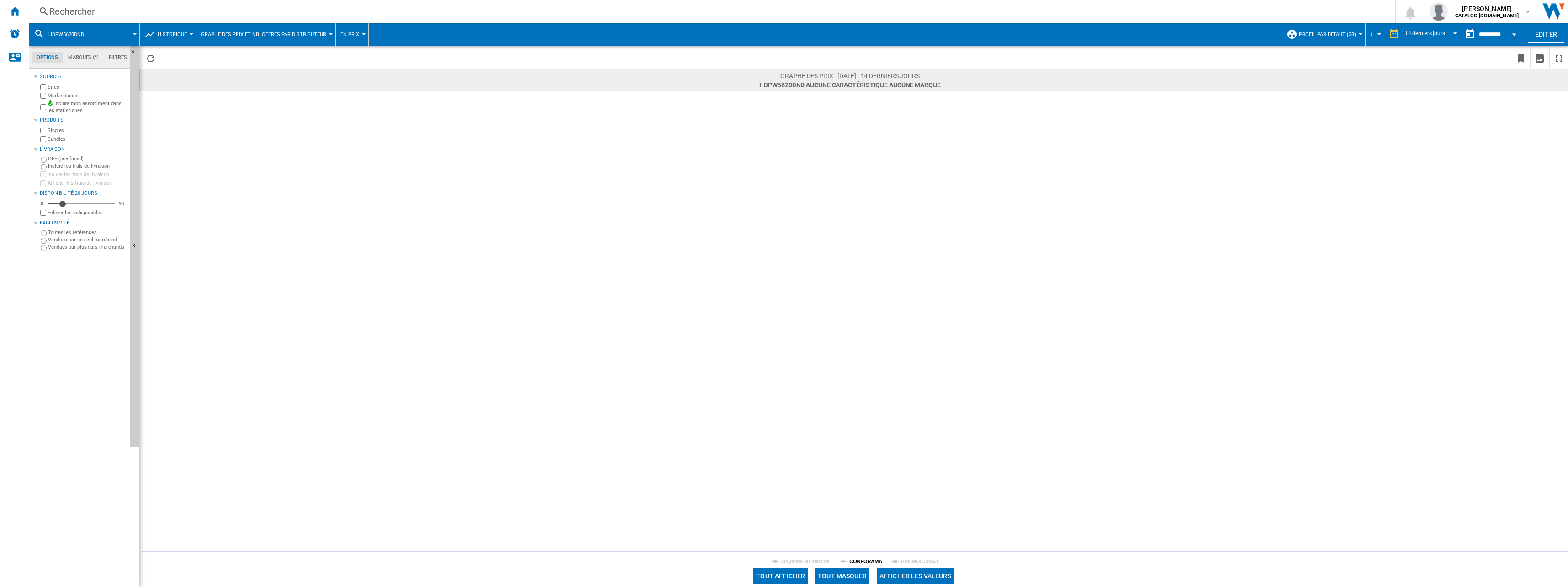
click at [859, 558] on tspan "CONFORAMA" at bounding box center [866, 561] width 33 height 5
